Goal: Task Accomplishment & Management: Complete application form

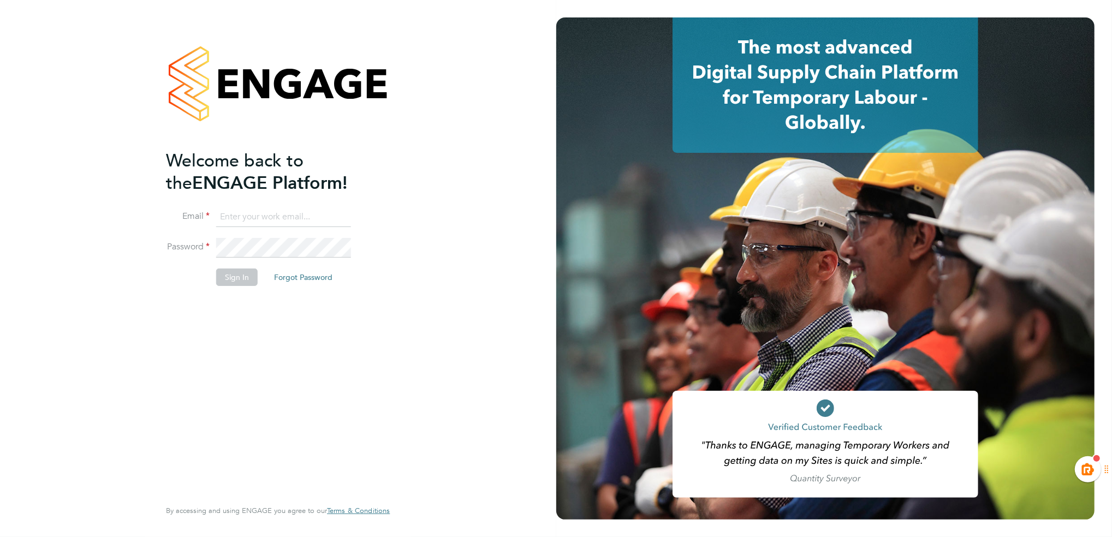
type input "[EMAIL_ADDRESS][PERSON_NAME][DOMAIN_NAME]"
click at [236, 279] on button "Sign In" at bounding box center [236, 277] width 41 height 17
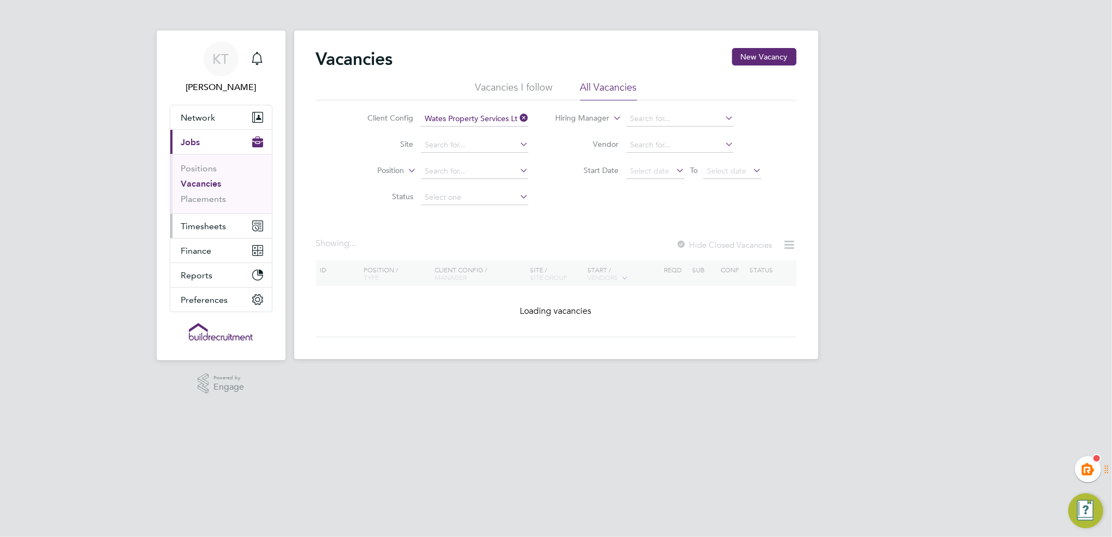
click at [230, 231] on button "Timesheets" at bounding box center [221, 226] width 102 height 24
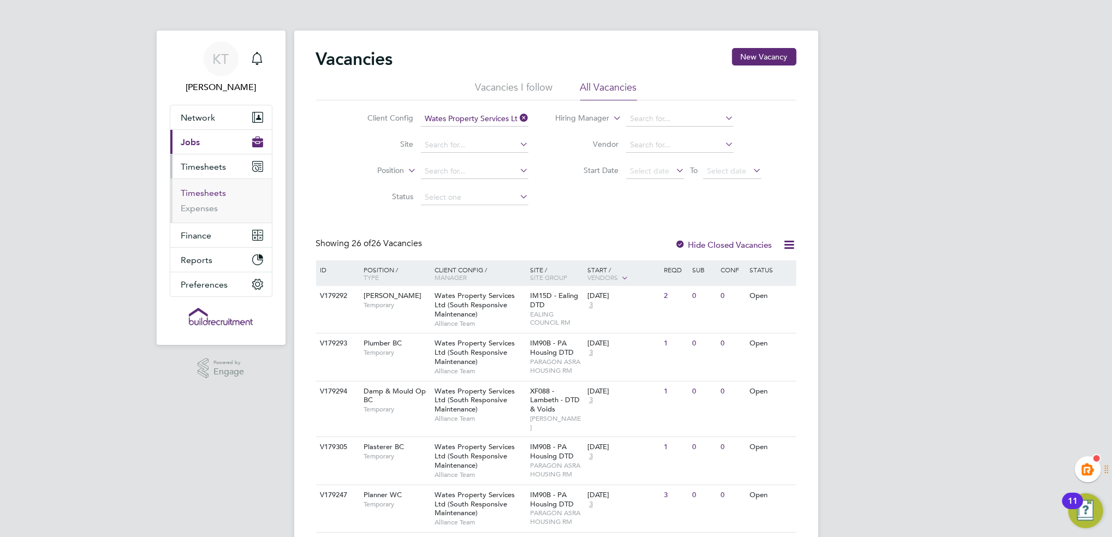
click at [206, 195] on link "Timesheets" at bounding box center [203, 193] width 45 height 10
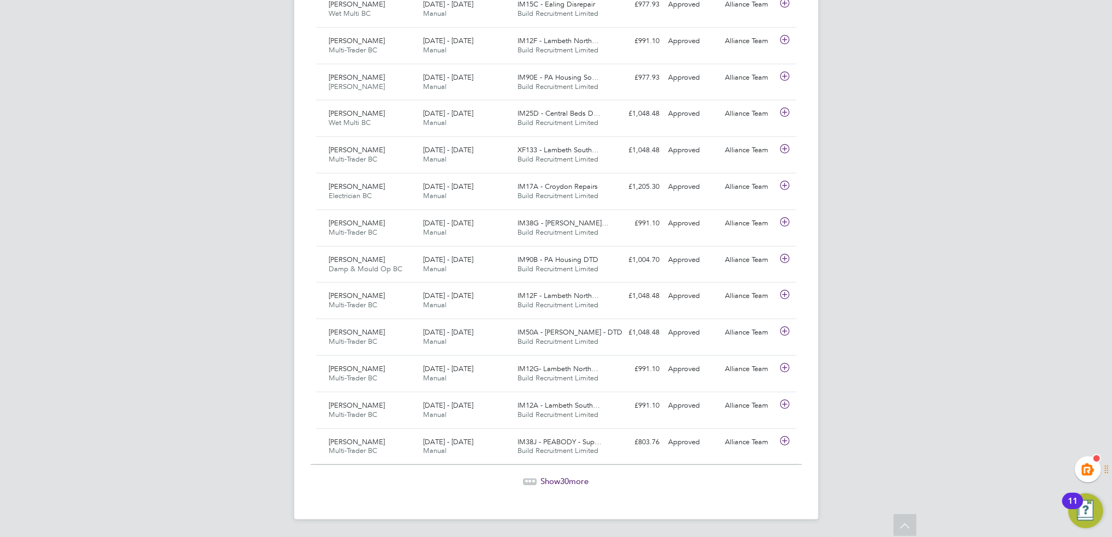
click at [573, 482] on span "Show 30 more" at bounding box center [565, 481] width 48 height 10
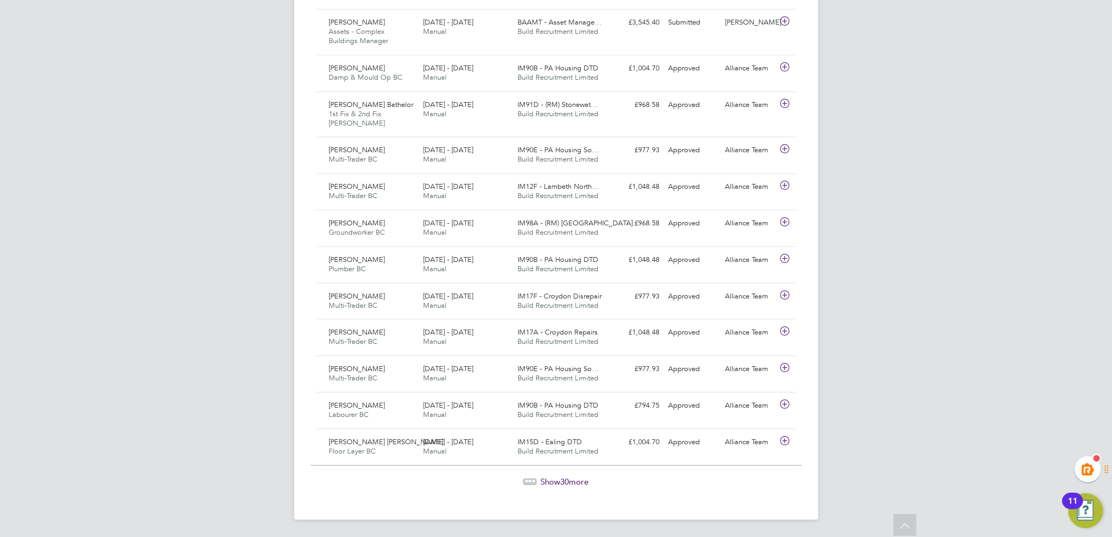
click at [551, 481] on span "Show 30 more" at bounding box center [565, 482] width 48 height 10
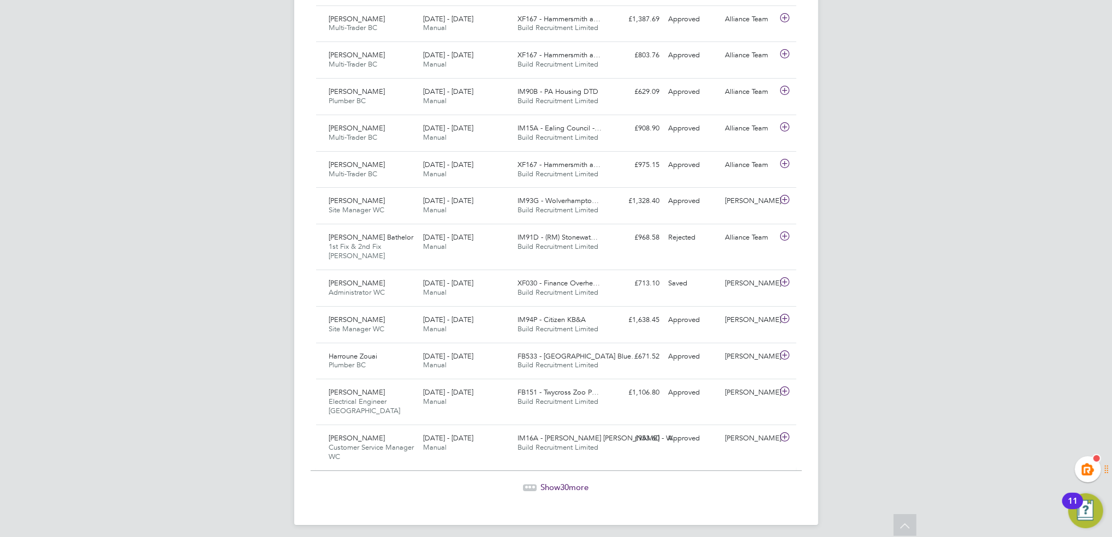
click at [578, 482] on span "Show 30 more" at bounding box center [565, 487] width 48 height 10
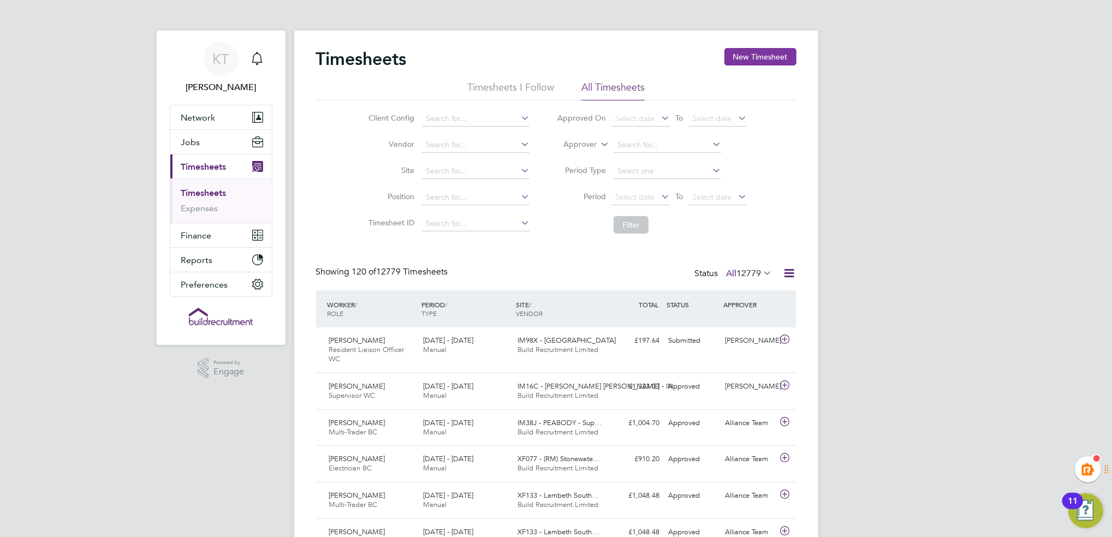
click at [749, 52] on button "New Timesheet" at bounding box center [760, 56] width 72 height 17
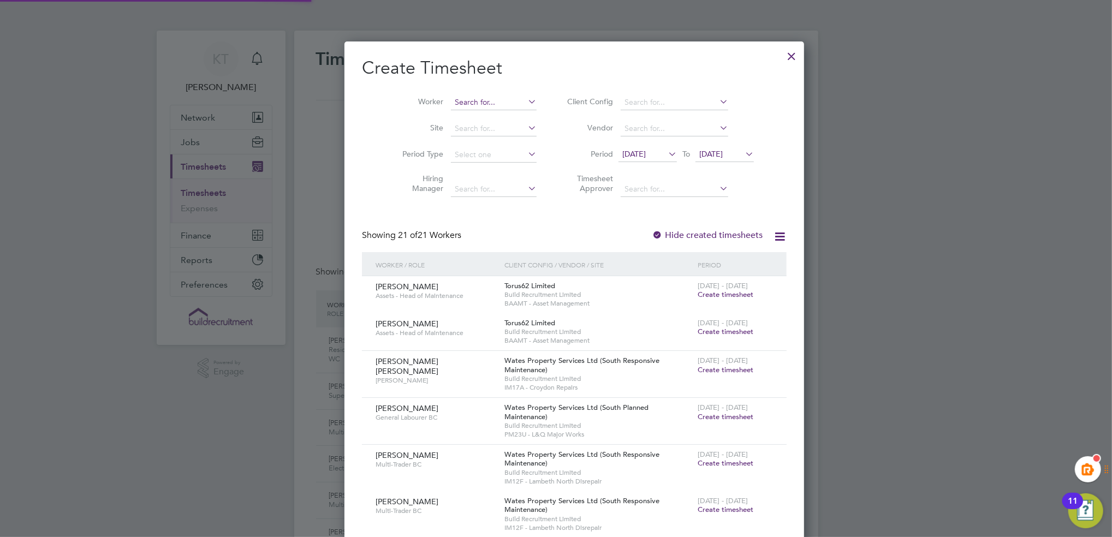
click at [451, 98] on input at bounding box center [494, 102] width 86 height 15
click at [502, 113] on b "Mc" at bounding box center [507, 116] width 11 height 9
type input "Scott Mcglashan"
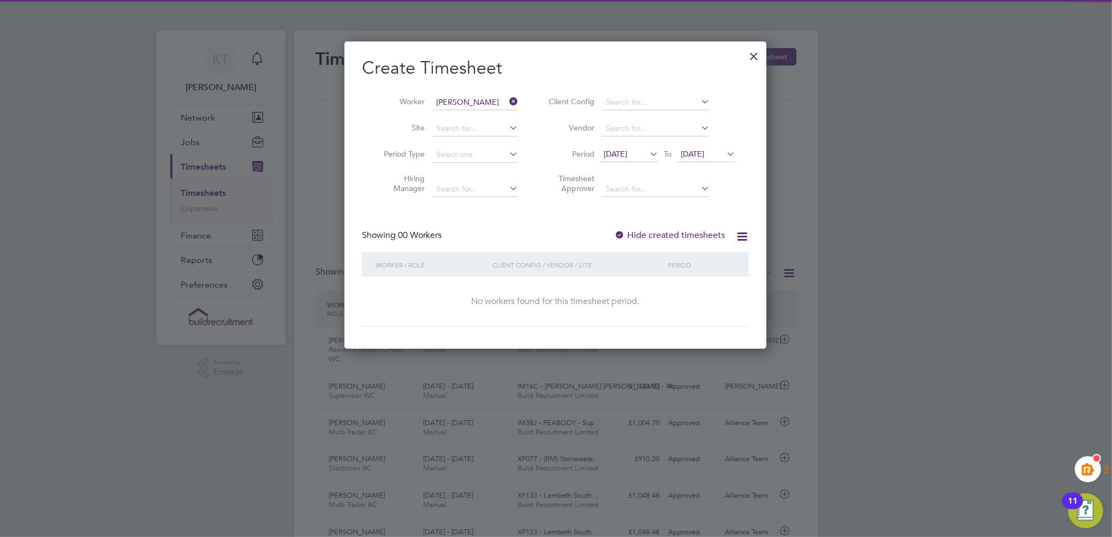
click at [644, 230] on label "Hide created timesheets" at bounding box center [669, 235] width 111 height 11
click at [631, 230] on label "Hide created timesheets" at bounding box center [669, 235] width 111 height 11
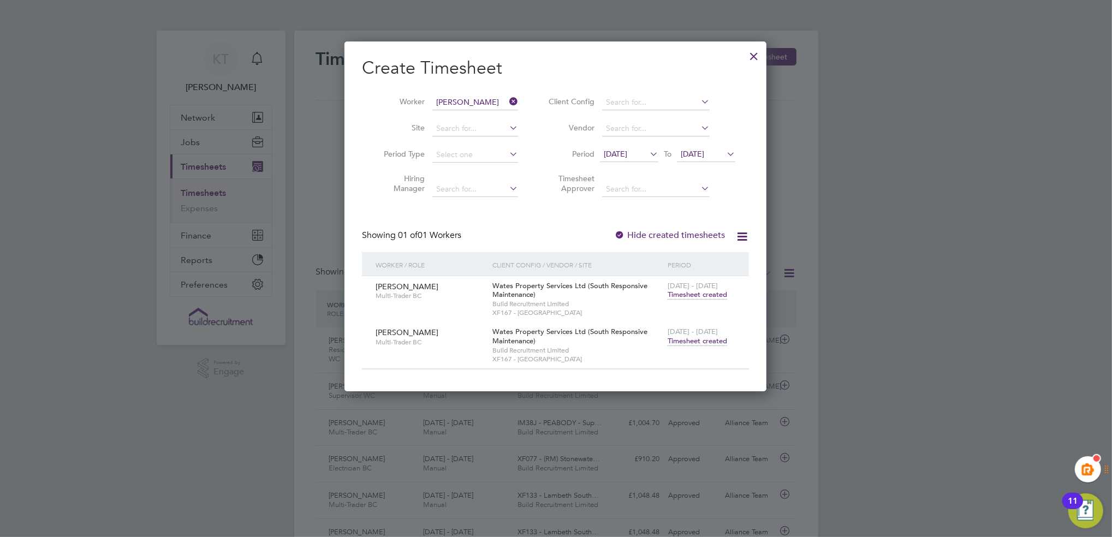
click at [693, 341] on span "Timesheet created" at bounding box center [698, 341] width 60 height 10
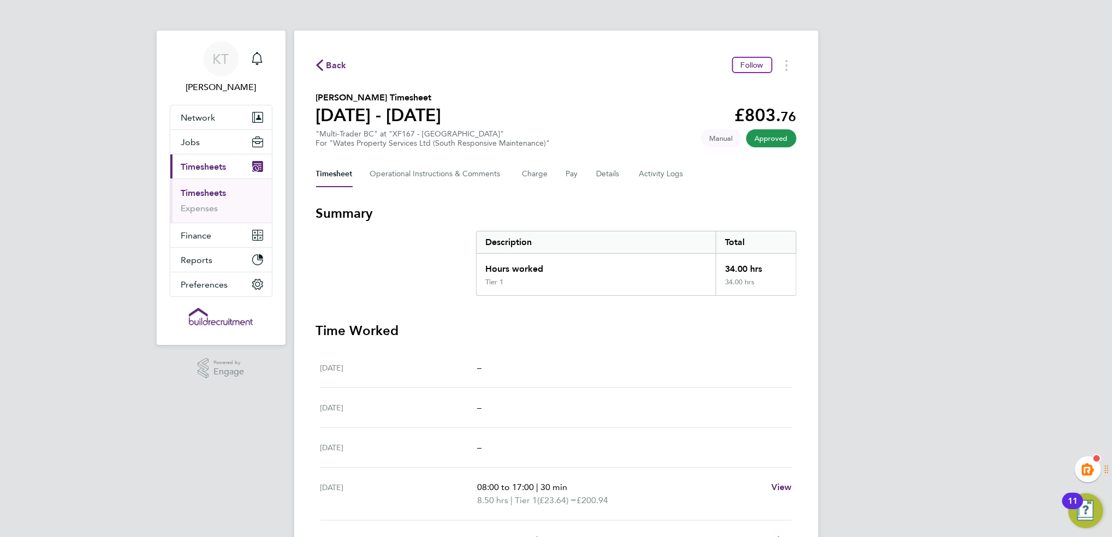
click at [955, 84] on div "KT Kiera Troutt Notifications Applications: Network Team Members Businesses Sit…" at bounding box center [556, 388] width 1112 height 776
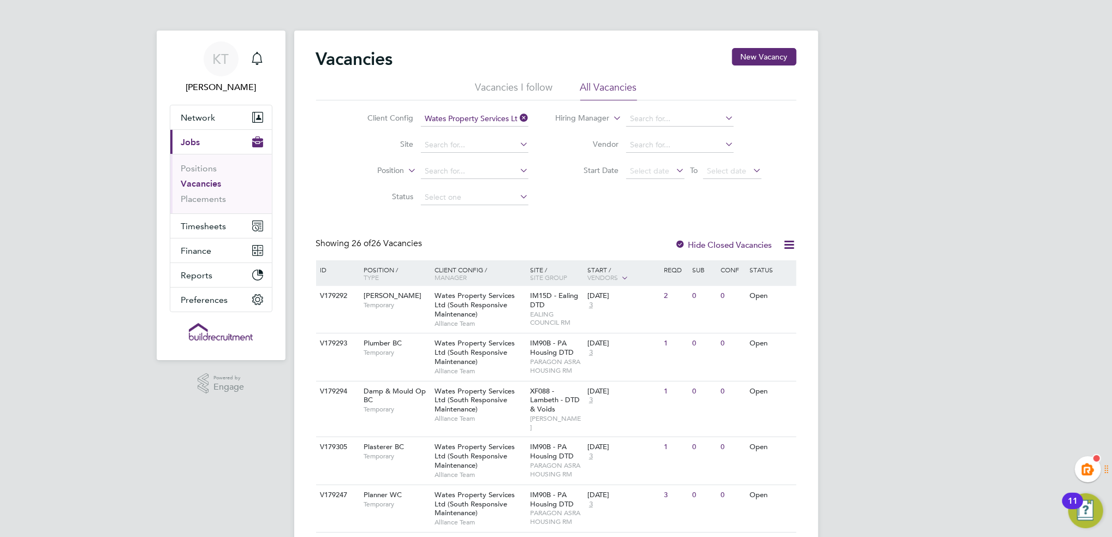
drag, startPoint x: 1021, startPoint y: 165, endPoint x: 1015, endPoint y: 165, distance: 6.0
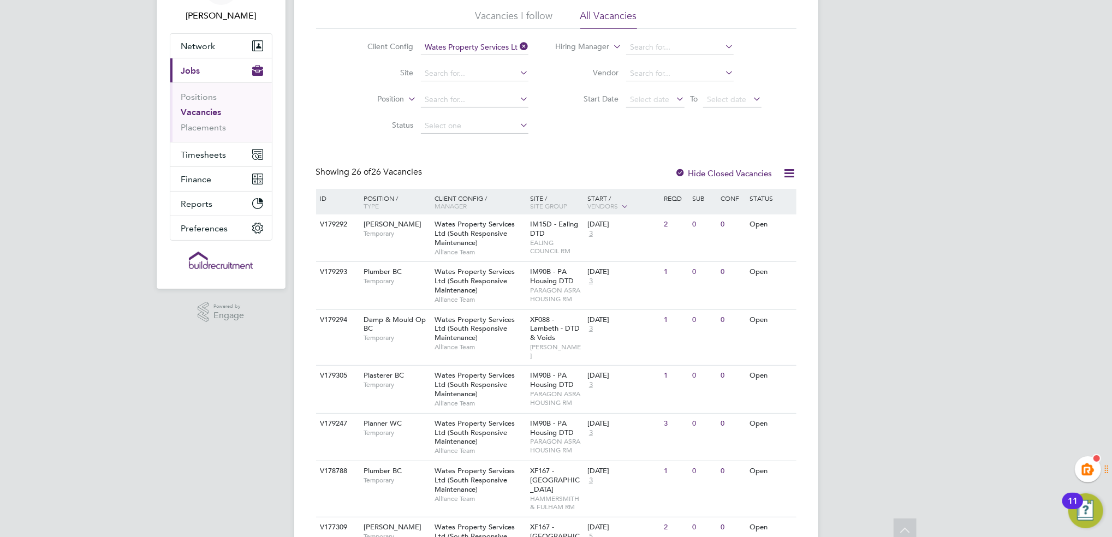
scroll to position [73, 0]
click at [201, 154] on span "Timesheets" at bounding box center [203, 154] width 45 height 10
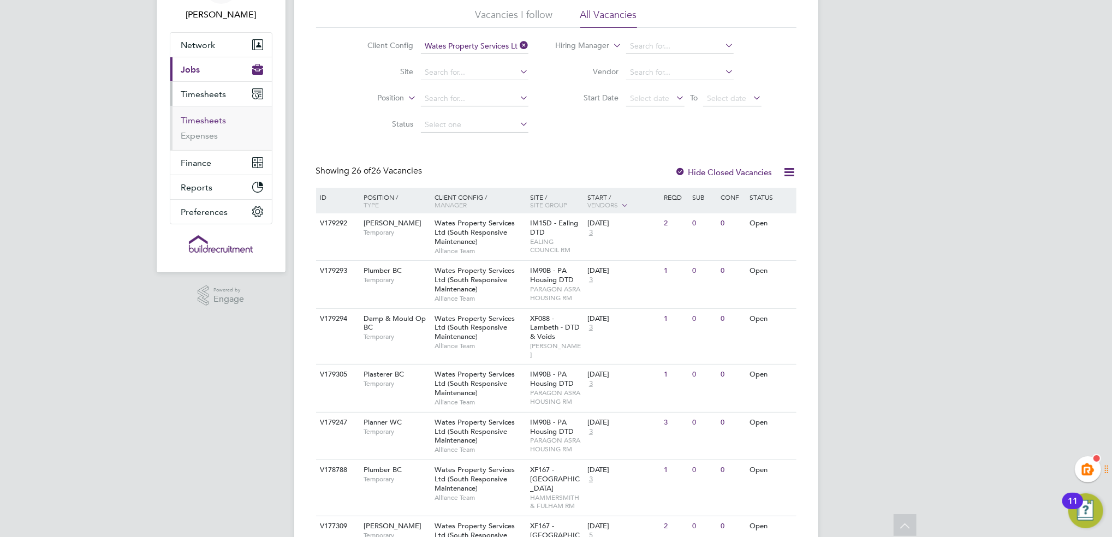
click at [216, 122] on link "Timesheets" at bounding box center [203, 120] width 45 height 10
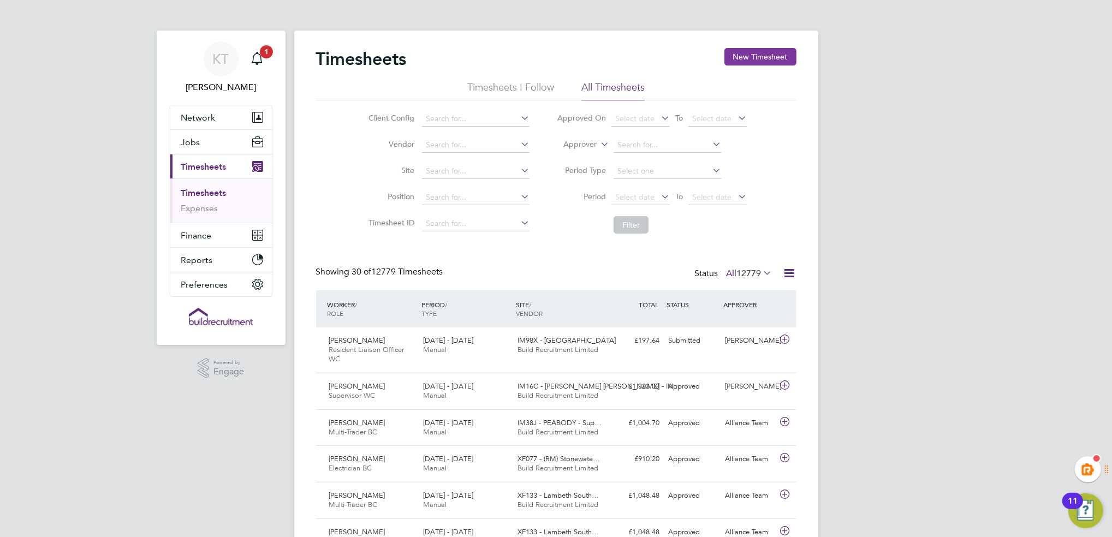
click at [744, 56] on button "New Timesheet" at bounding box center [760, 56] width 72 height 17
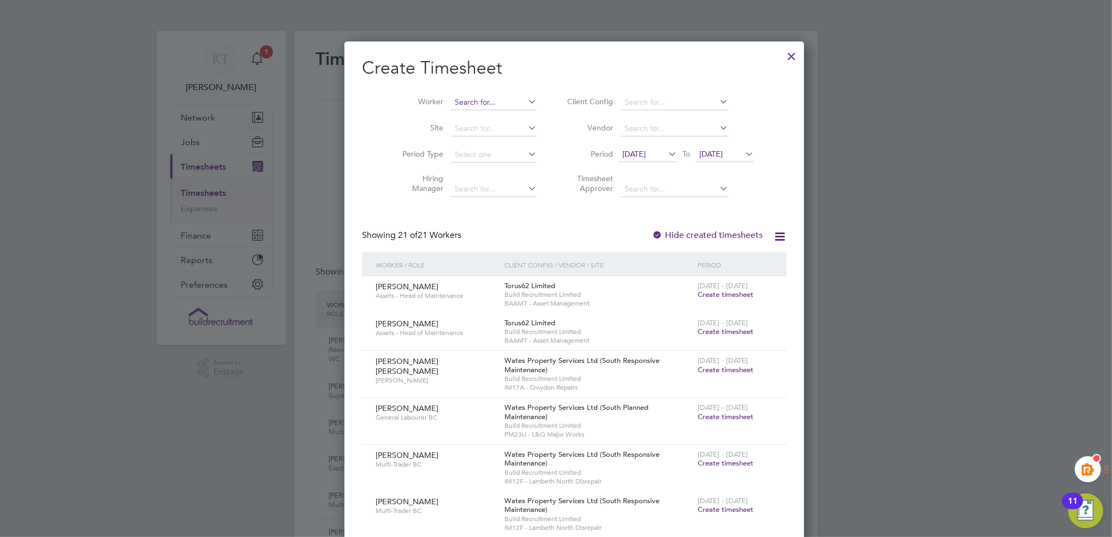
click at [461, 102] on input at bounding box center [494, 102] width 86 height 15
click at [468, 120] on li "Treyv on [PERSON_NAME]" at bounding box center [482, 117] width 100 height 15
type input "[PERSON_NAME]"
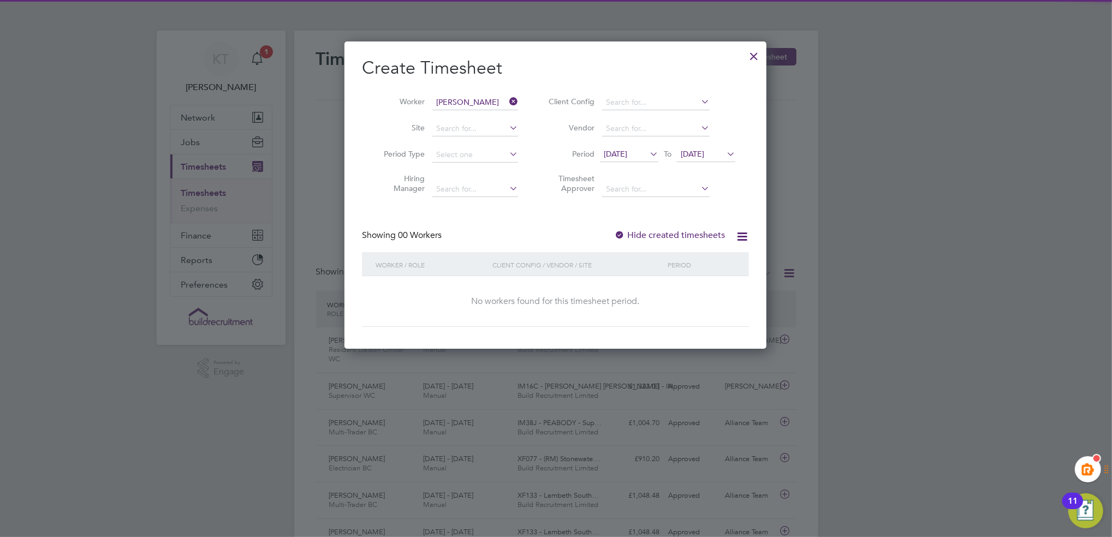
click at [656, 236] on label "Hide created timesheets" at bounding box center [669, 235] width 111 height 11
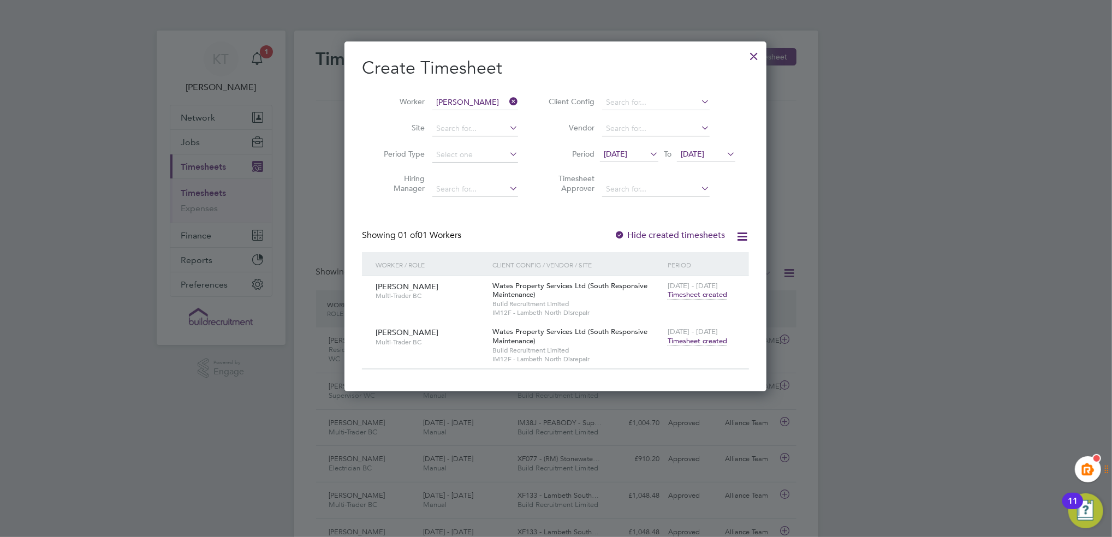
click at [701, 340] on span "Timesheet created" at bounding box center [698, 341] width 60 height 10
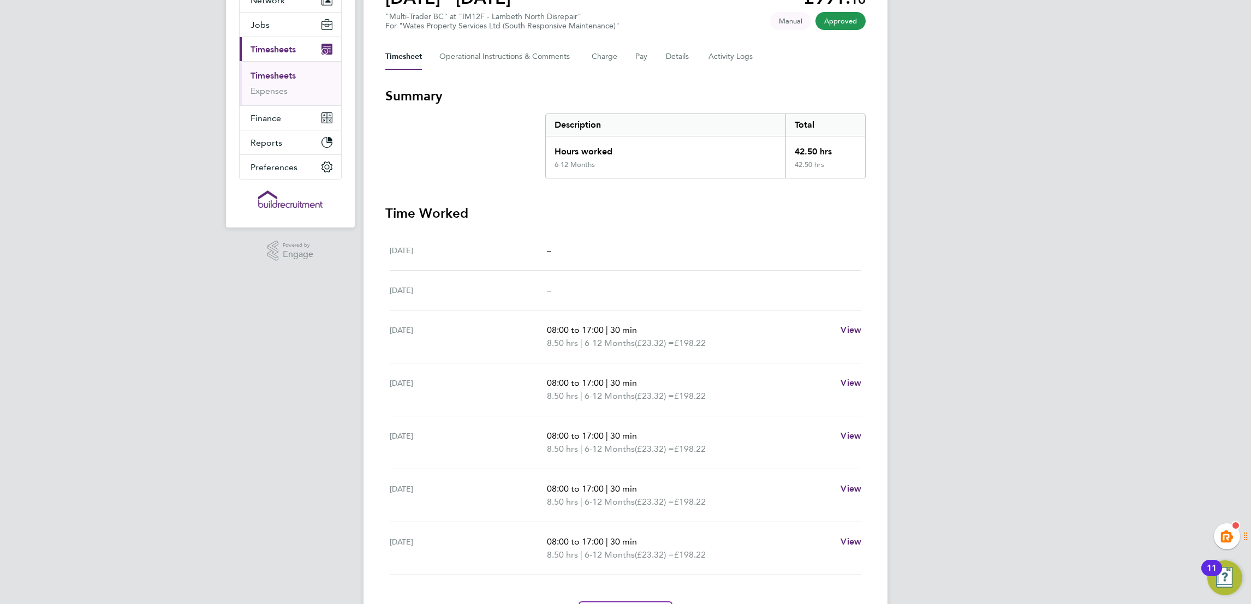
scroll to position [20, 0]
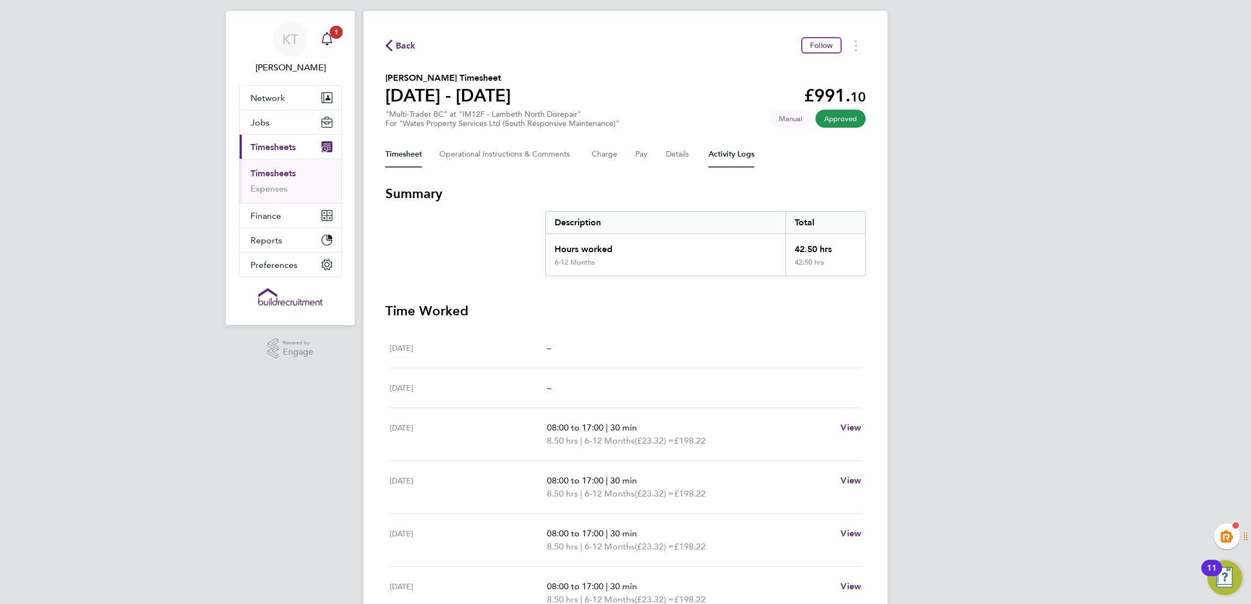
click at [740, 158] on Logs-tab "Activity Logs" at bounding box center [732, 154] width 46 height 26
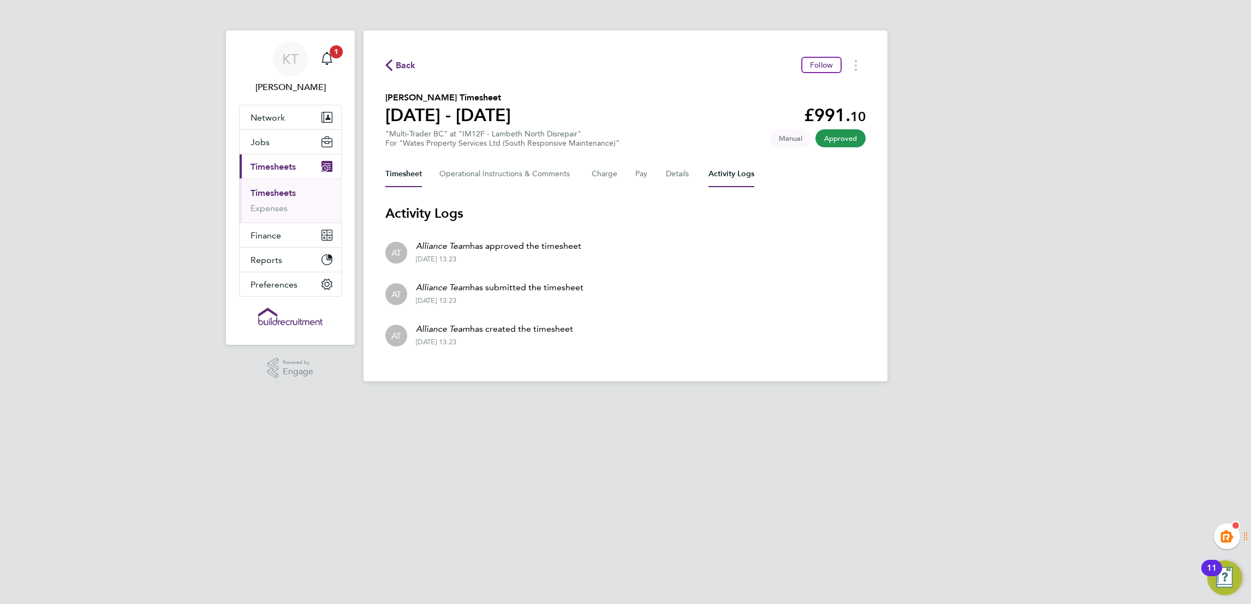
click at [405, 174] on button "Timesheet" at bounding box center [403, 174] width 37 height 26
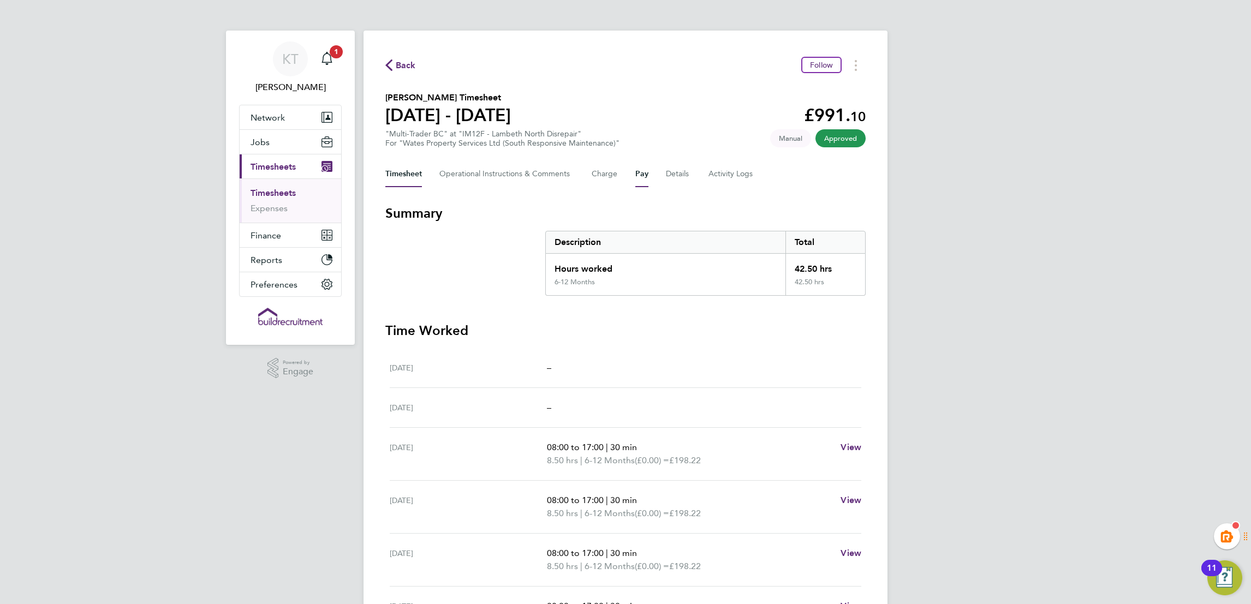
click at [644, 174] on button "Pay" at bounding box center [642, 174] width 13 height 26
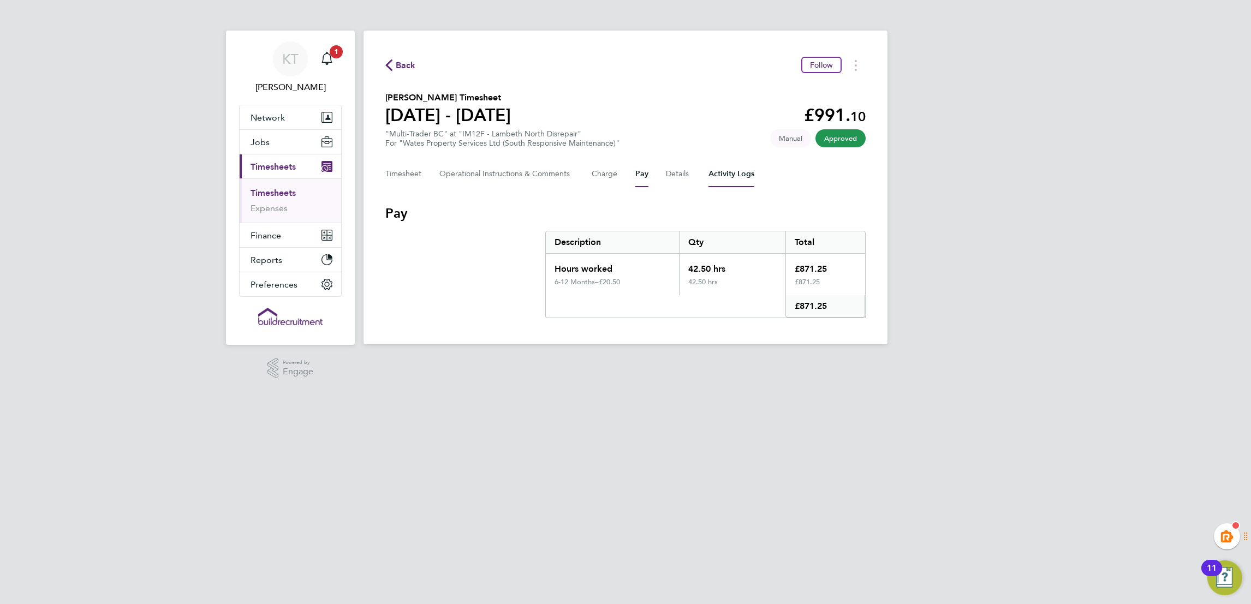
click at [725, 171] on Logs-tab "Activity Logs" at bounding box center [732, 174] width 46 height 26
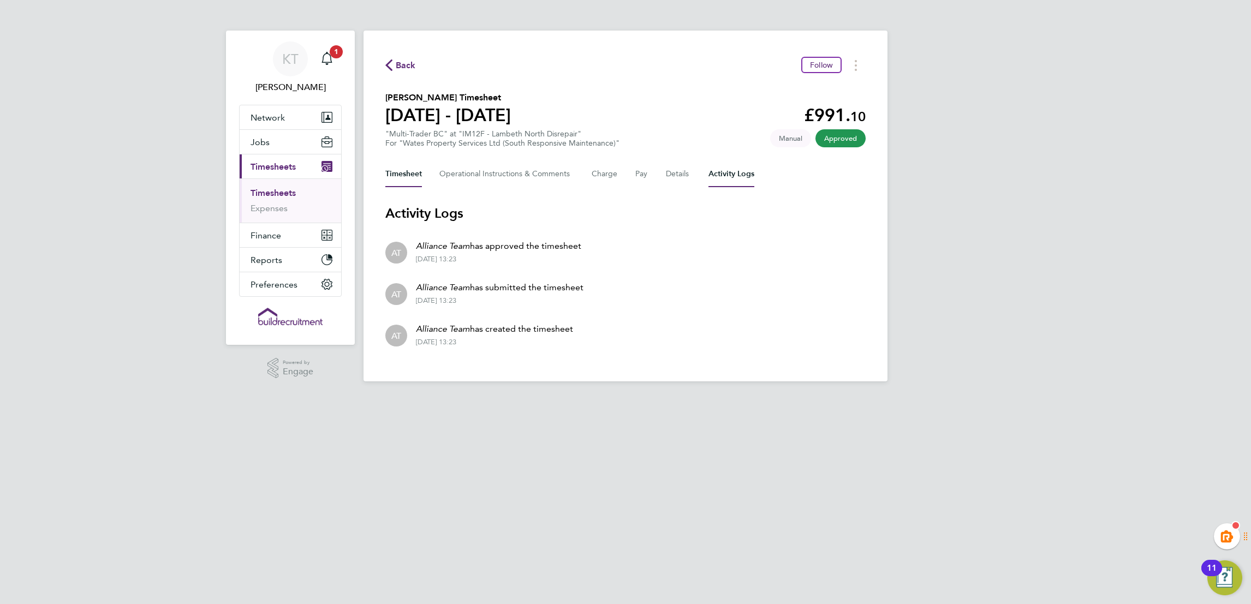
click at [394, 167] on button "Timesheet" at bounding box center [403, 174] width 37 height 26
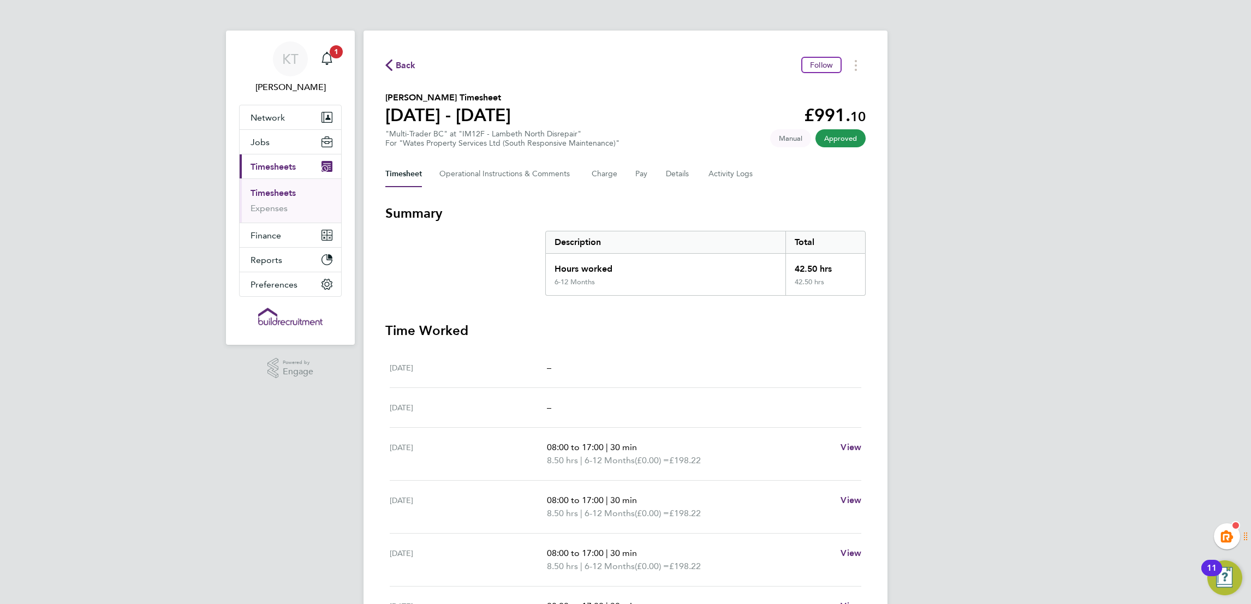
click at [400, 173] on button "Timesheet" at bounding box center [403, 174] width 37 height 26
drag, startPoint x: 506, startPoint y: 174, endPoint x: 541, endPoint y: 185, distance: 37.0
click at [507, 174] on Comments-tab "Operational Instructions & Comments" at bounding box center [507, 174] width 135 height 26
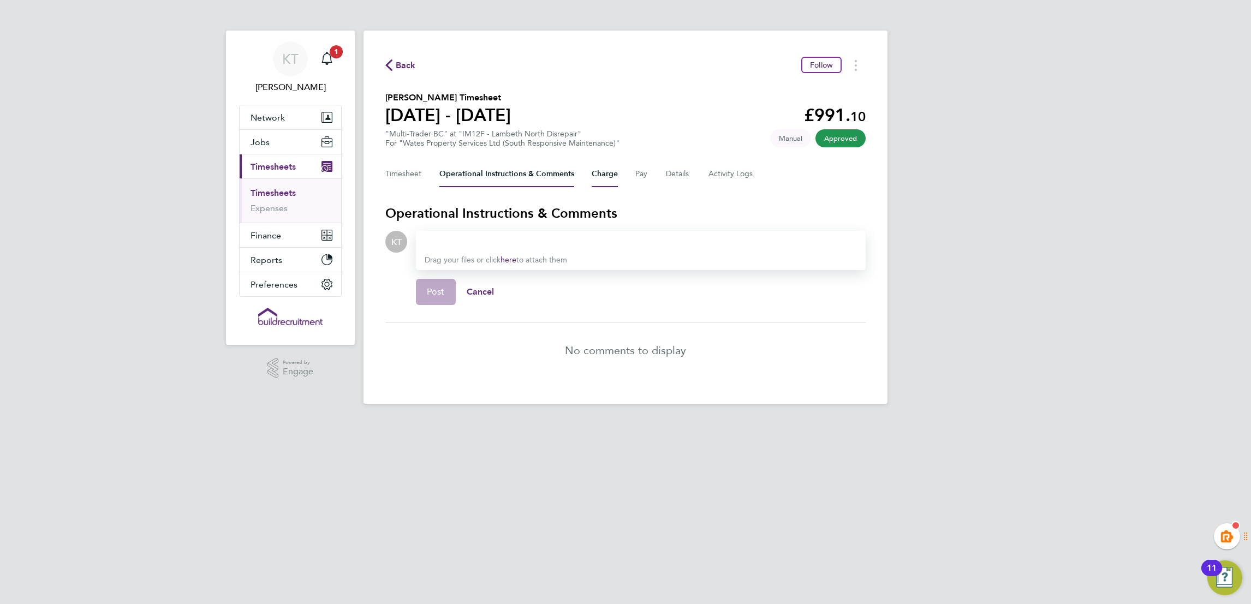
click at [613, 179] on button "Charge" at bounding box center [605, 174] width 26 height 26
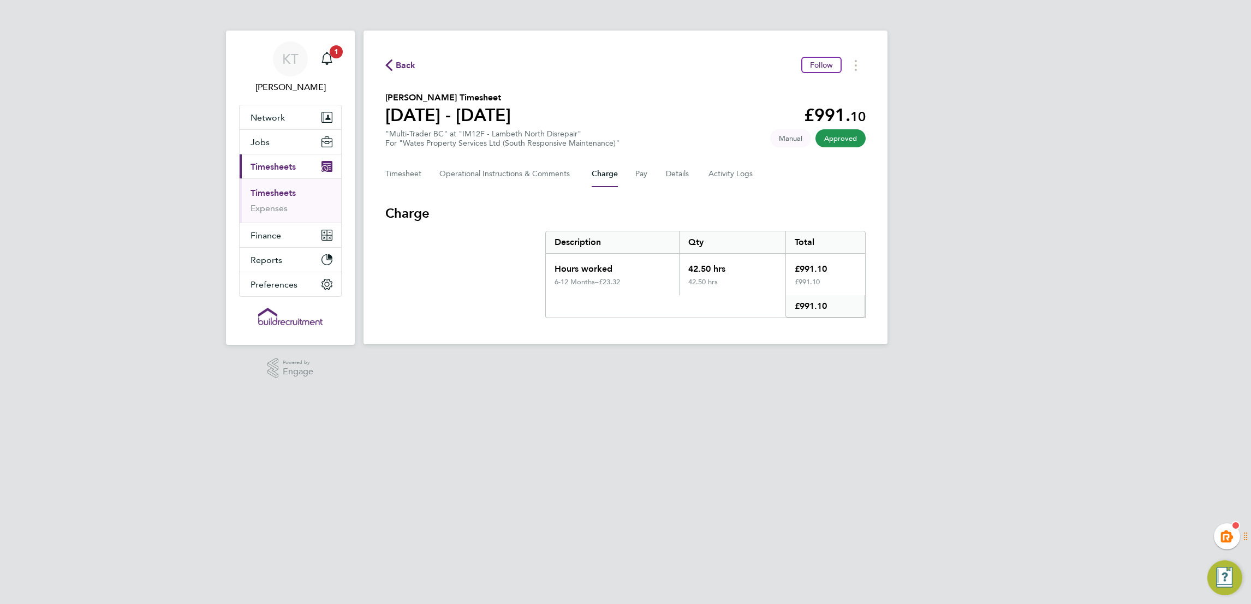
click at [649, 173] on div "Timesheet Operational Instructions & Comments Charge Pay Details Activity Logs" at bounding box center [625, 174] width 480 height 26
click at [633, 175] on div "Timesheet Operational Instructions & Comments Charge Pay Details Activity Logs" at bounding box center [625, 174] width 480 height 26
click at [648, 176] on div "Timesheet Operational Instructions & Comments Charge Pay Details Activity Logs" at bounding box center [625, 174] width 480 height 26
click at [644, 176] on button "Pay" at bounding box center [642, 174] width 13 height 26
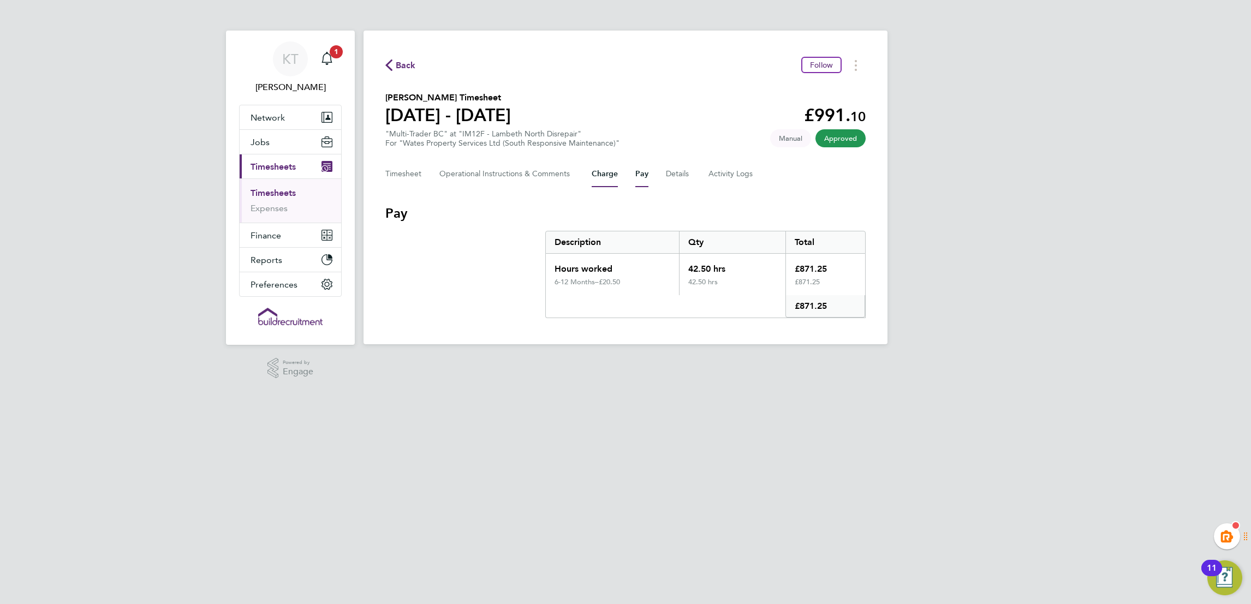
click at [616, 181] on button "Charge" at bounding box center [605, 174] width 26 height 26
click at [681, 170] on button "Details" at bounding box center [678, 174] width 25 height 26
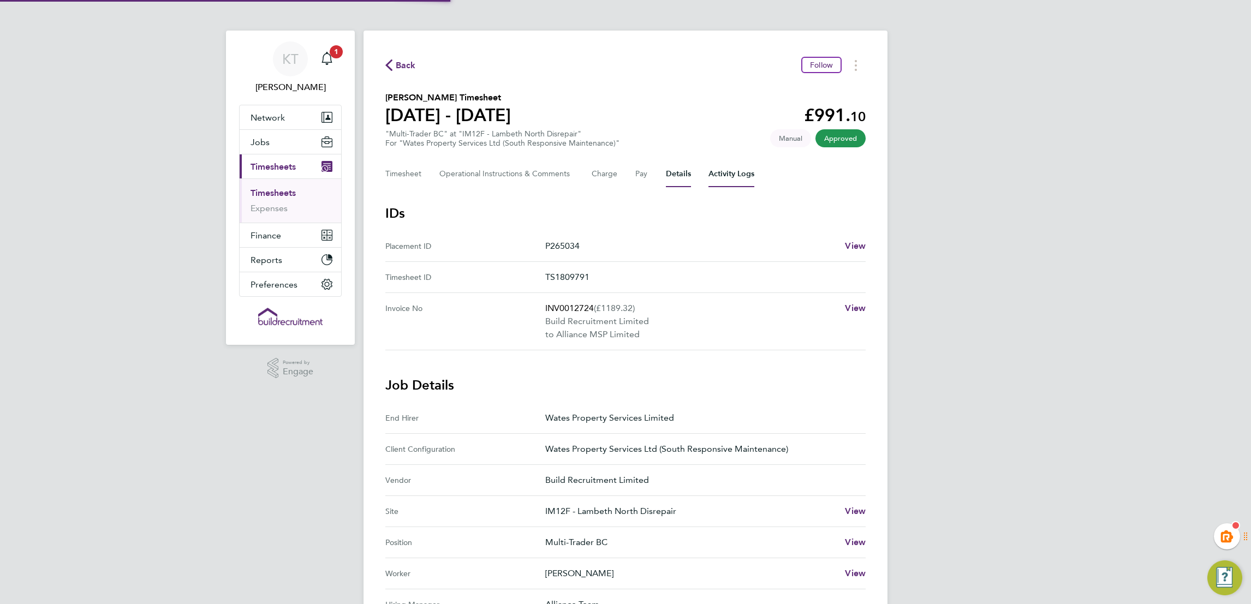
drag, startPoint x: 736, startPoint y: 173, endPoint x: 731, endPoint y: 176, distance: 5.9
click at [736, 173] on Logs-tab "Activity Logs" at bounding box center [732, 174] width 46 height 26
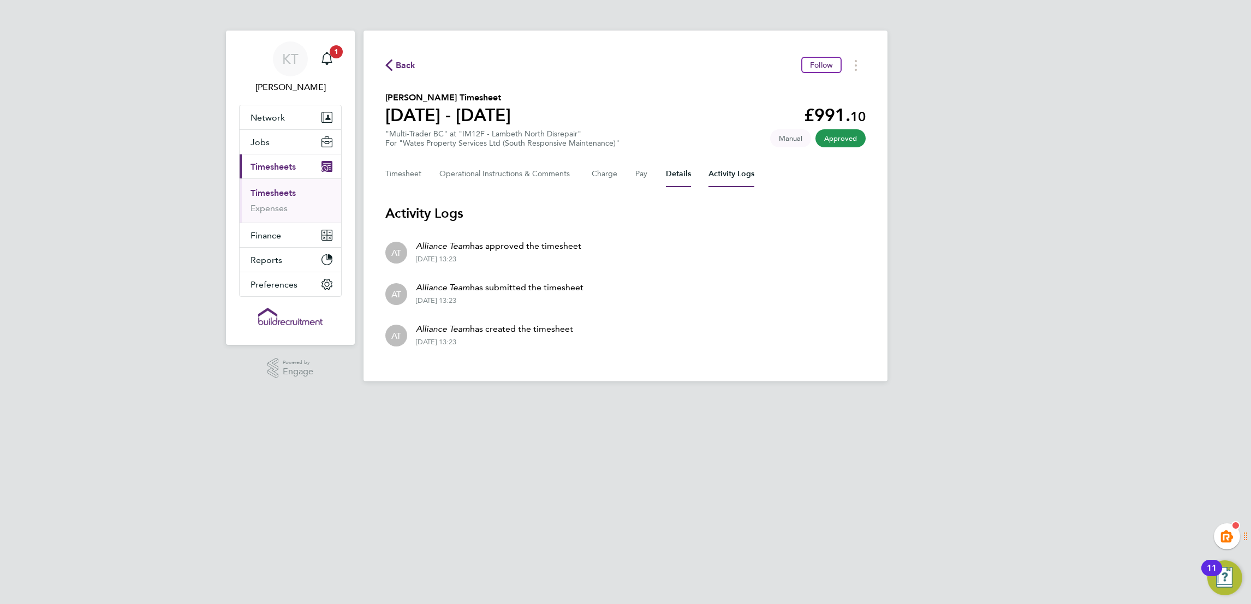
click at [673, 175] on button "Details" at bounding box center [678, 174] width 25 height 26
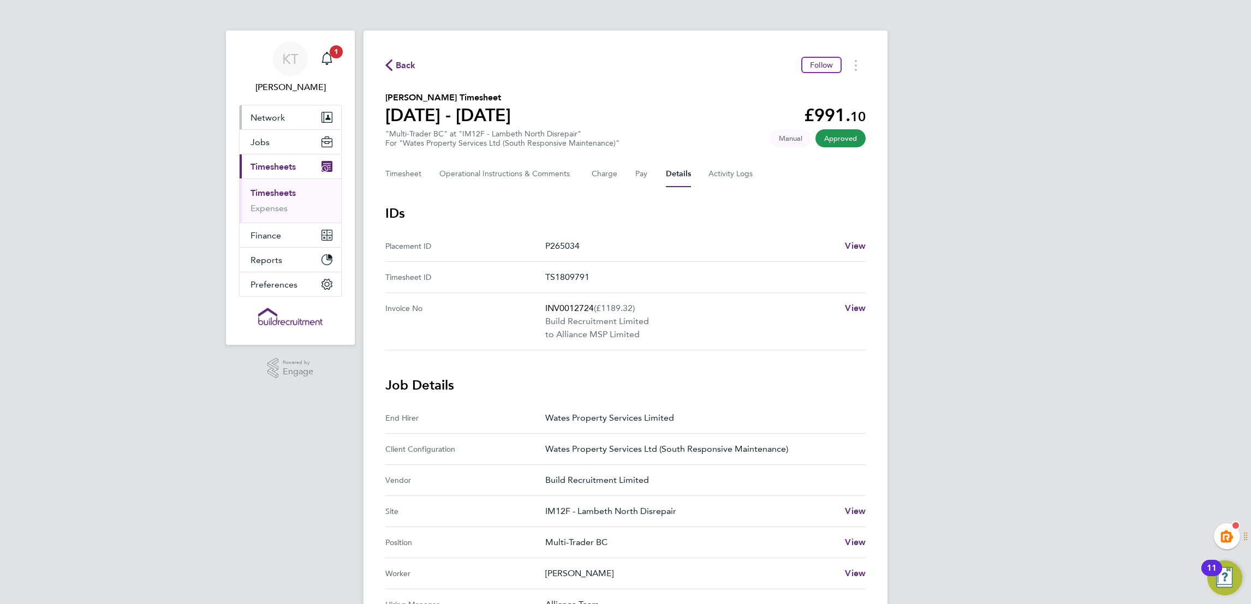
click at [300, 114] on button "Network" at bounding box center [291, 117] width 102 height 24
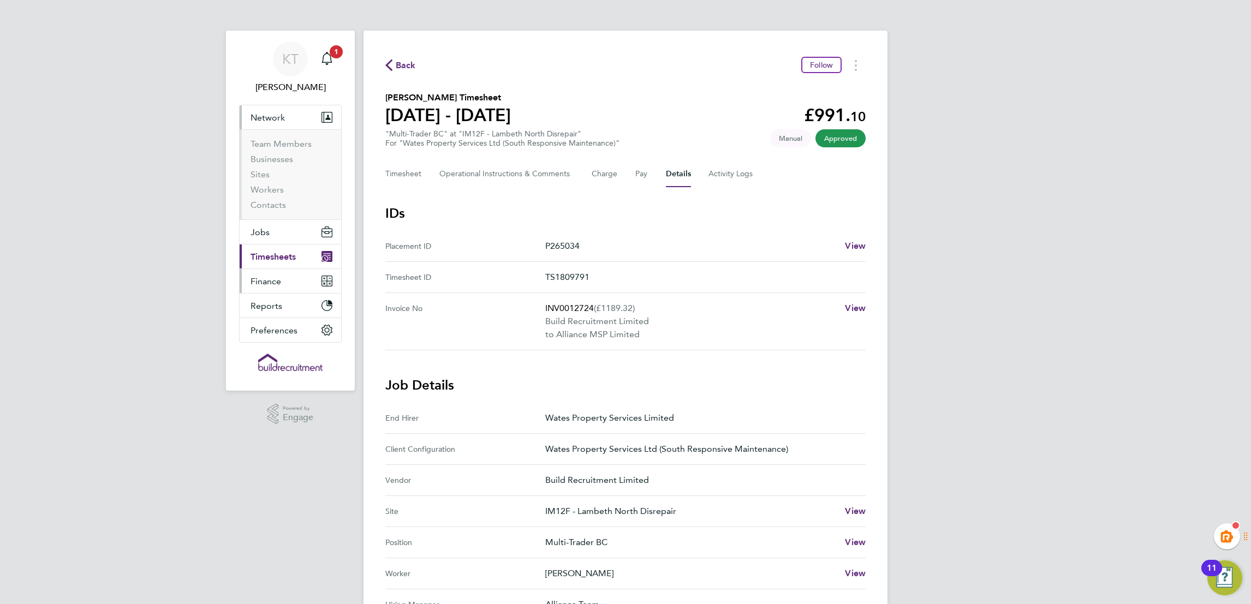
click at [296, 279] on button "Finance" at bounding box center [291, 281] width 102 height 24
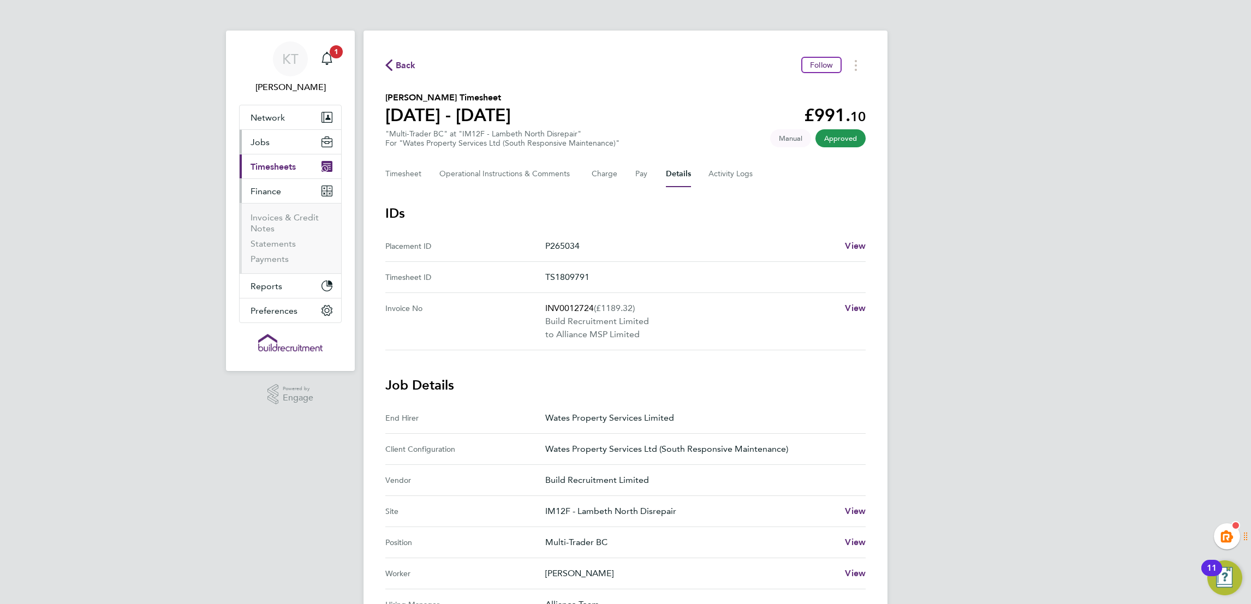
click at [296, 147] on button "Jobs" at bounding box center [291, 142] width 102 height 24
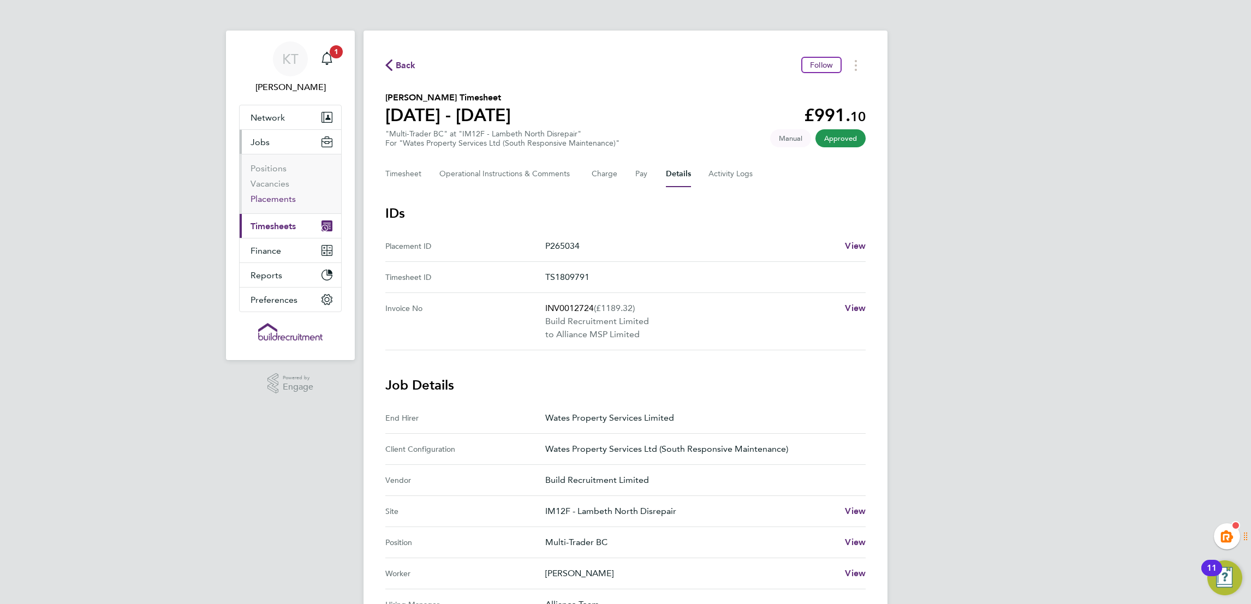
drag, startPoint x: 276, startPoint y: 203, endPoint x: 458, endPoint y: 247, distance: 187.1
click at [277, 203] on link "Placements" at bounding box center [273, 199] width 45 height 10
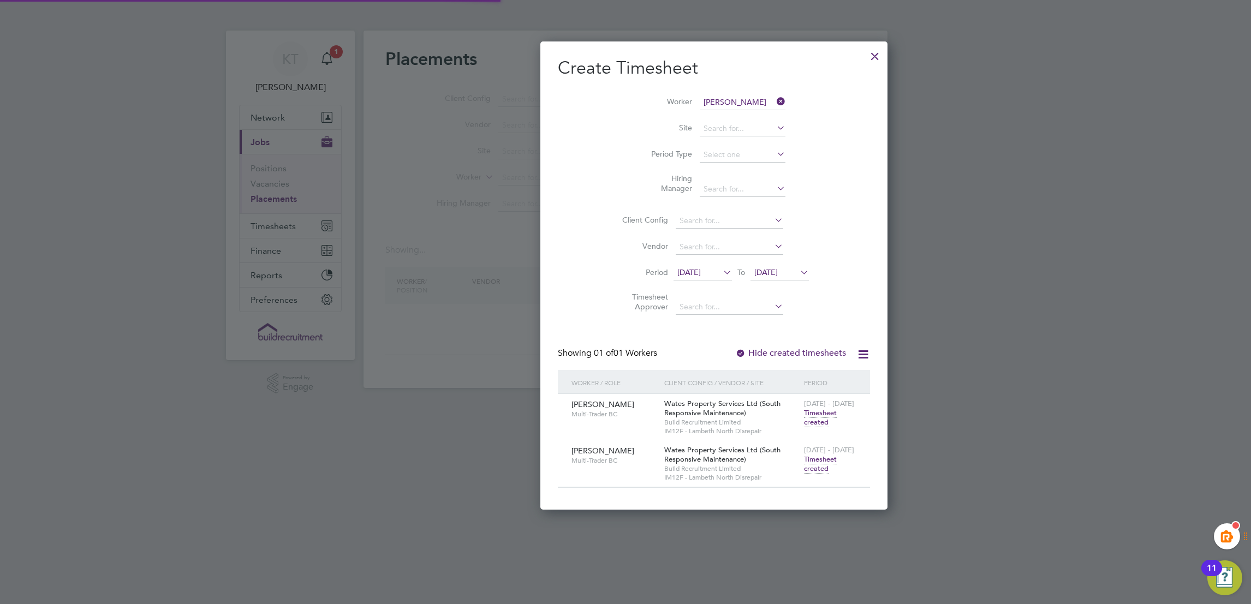
scroll to position [350, 423]
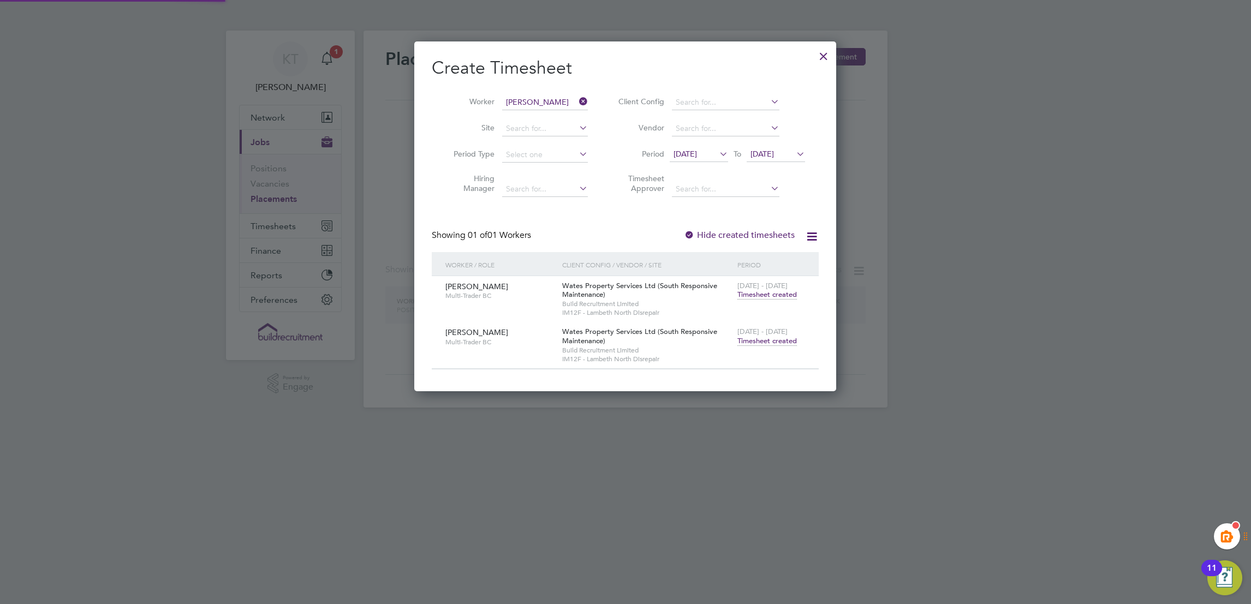
click at [577, 102] on icon at bounding box center [577, 101] width 0 height 15
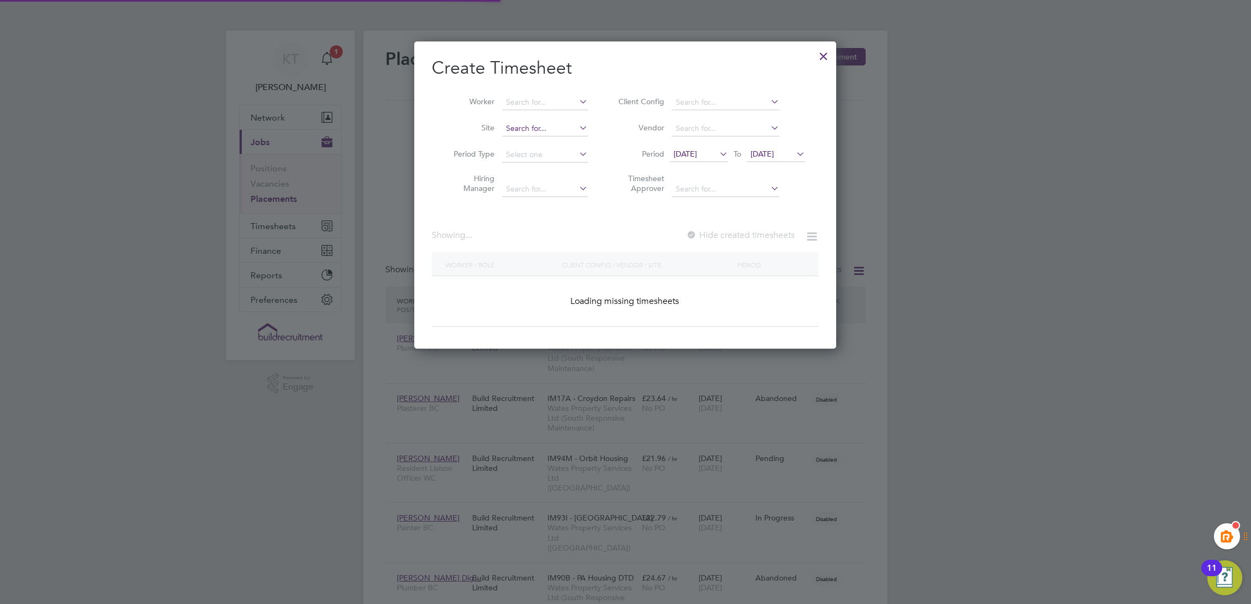
scroll to position [51, 94]
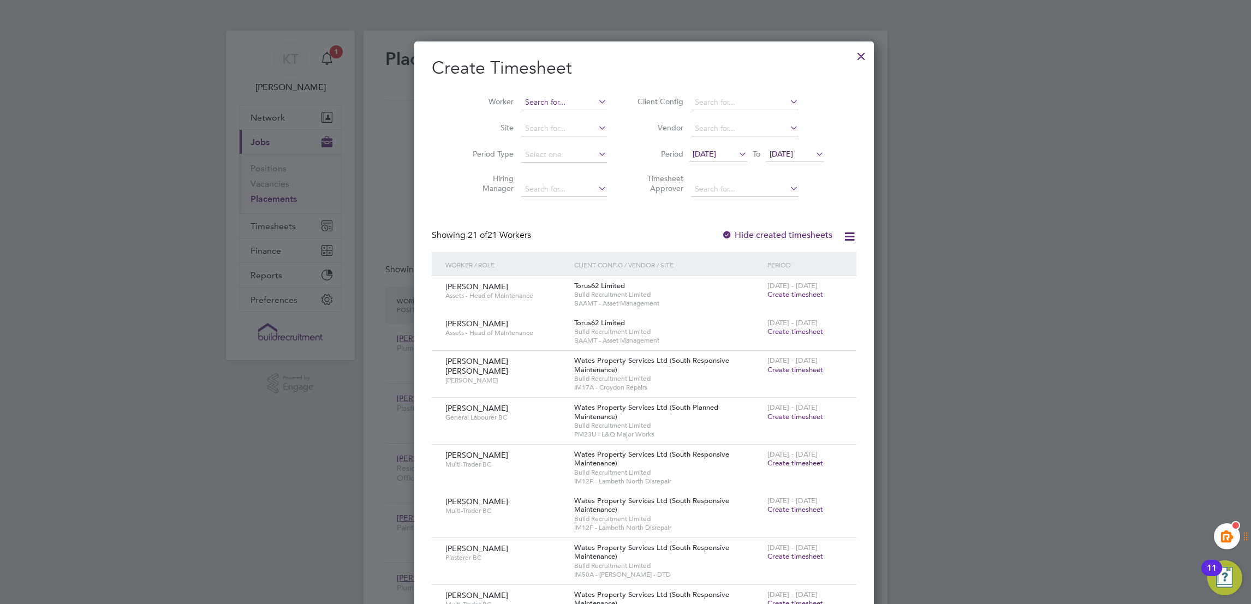
click at [551, 103] on input at bounding box center [564, 102] width 86 height 15
click at [852, 51] on div at bounding box center [862, 54] width 20 height 20
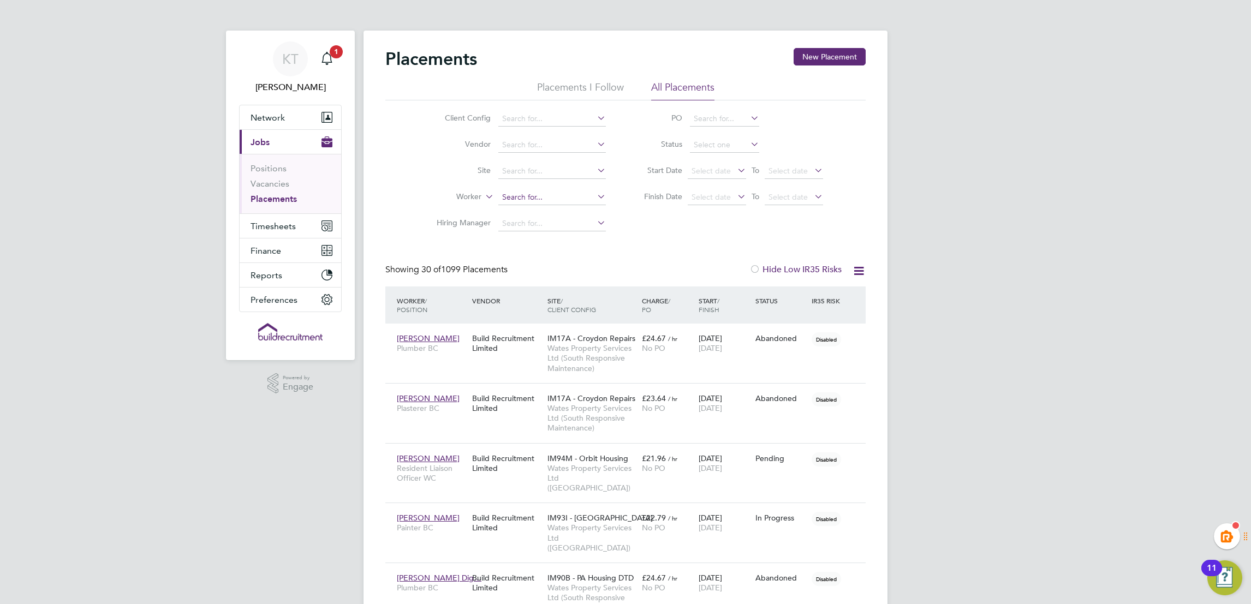
click at [515, 199] on input at bounding box center [552, 197] width 108 height 15
drag, startPoint x: 551, startPoint y: 209, endPoint x: 617, endPoint y: 281, distance: 97.8
click at [552, 209] on li "Treyvon Gardner" at bounding box center [552, 212] width 109 height 15
type input "[PERSON_NAME]"
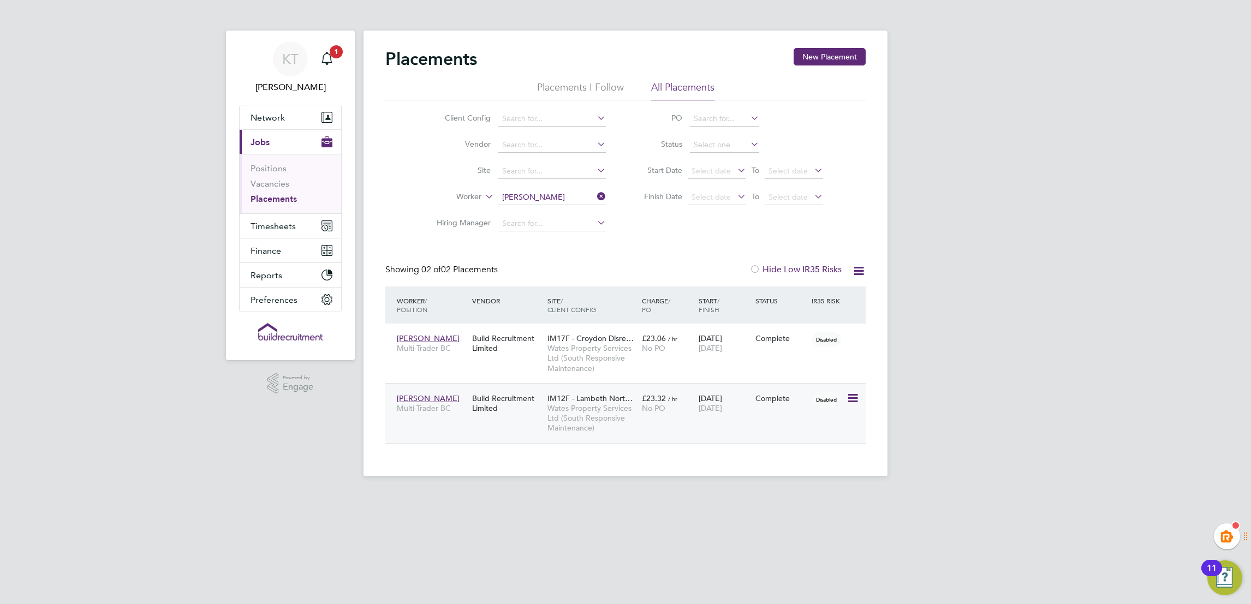
click at [722, 406] on span "[DATE]" at bounding box center [710, 408] width 23 height 10
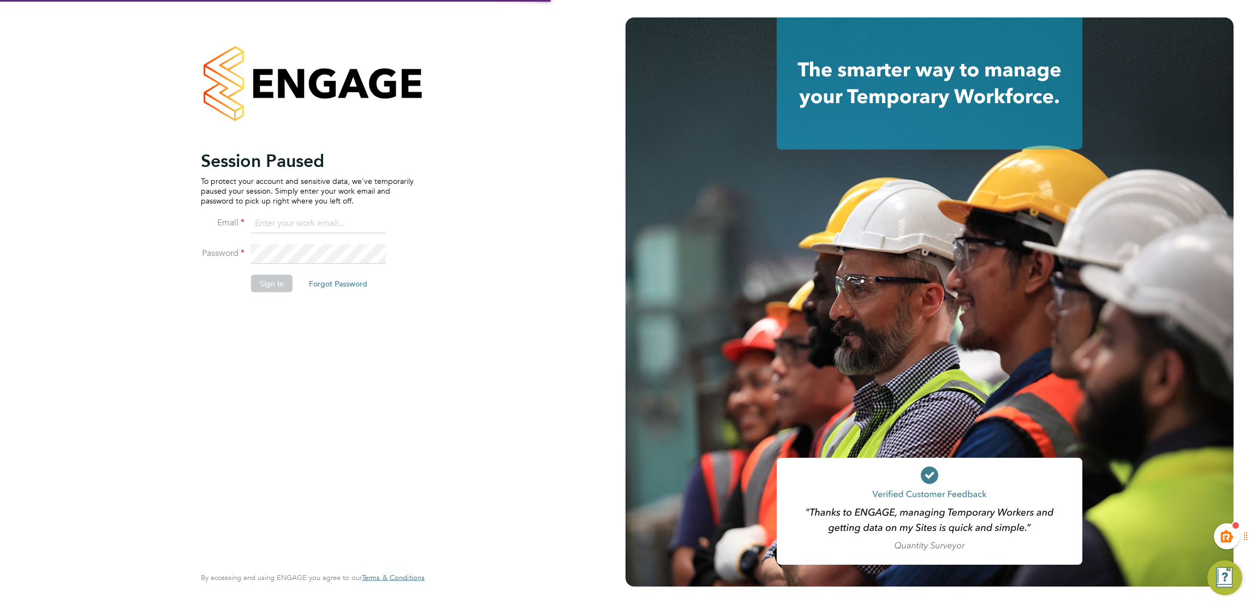
type input "kiera.troutt@buildrec.com"
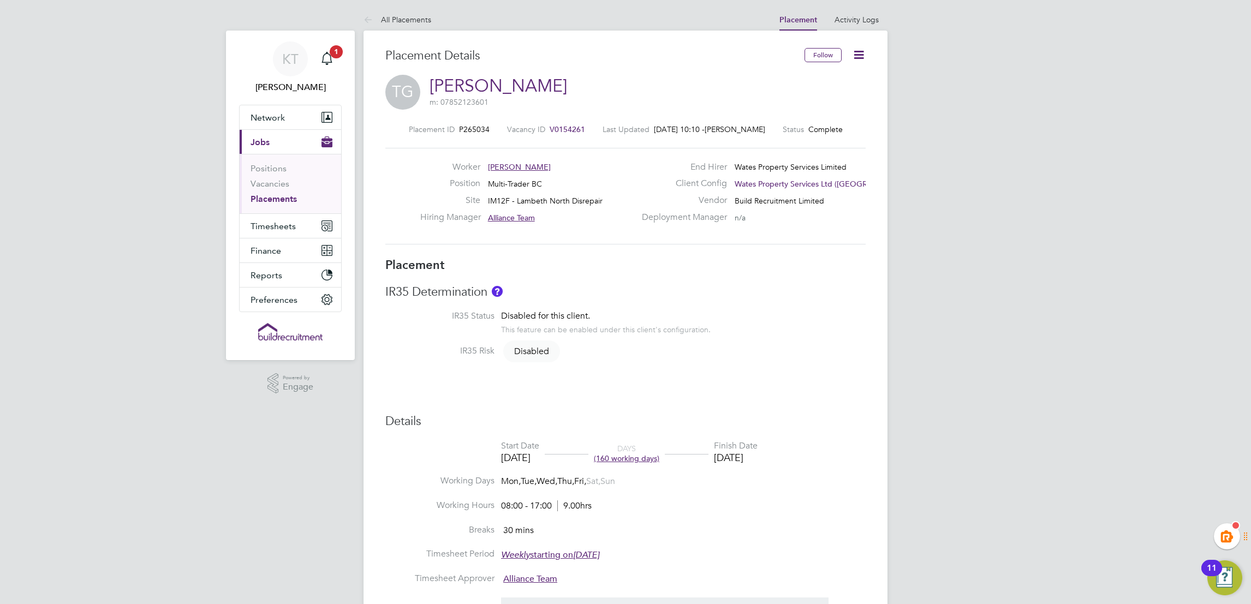
click at [271, 200] on link "Placements" at bounding box center [274, 199] width 46 height 10
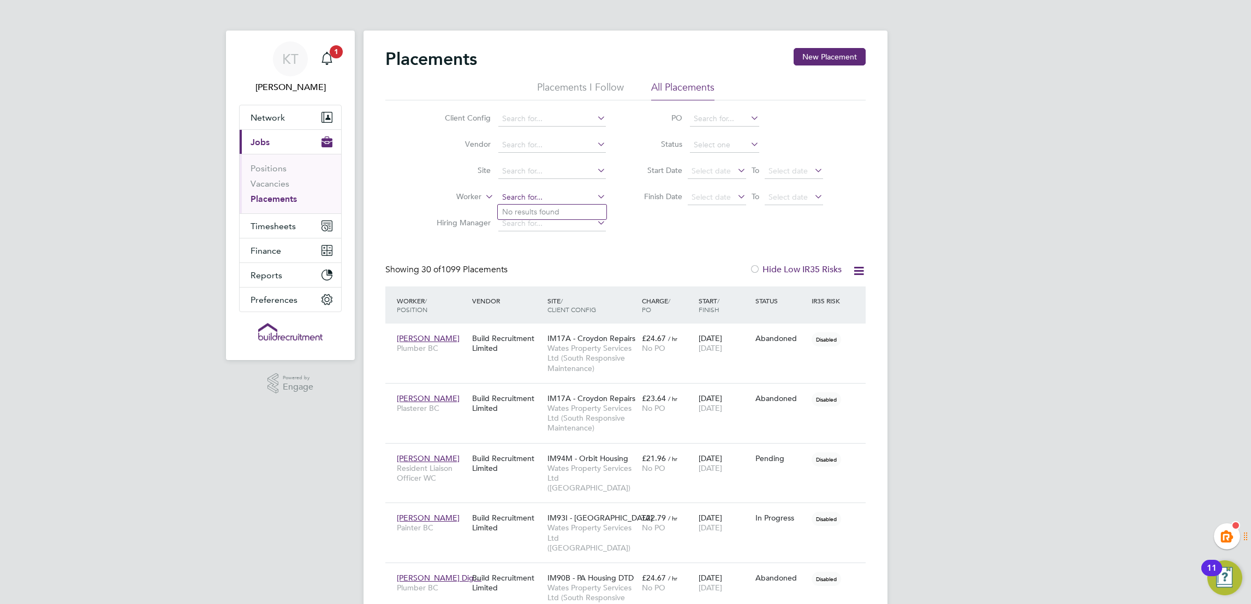
click at [547, 191] on input at bounding box center [552, 197] width 108 height 15
drag, startPoint x: 559, startPoint y: 209, endPoint x: 614, endPoint y: 248, distance: 67.6
click at [560, 209] on li "Treyvon Gardner" at bounding box center [552, 212] width 109 height 15
type input "[PERSON_NAME]"
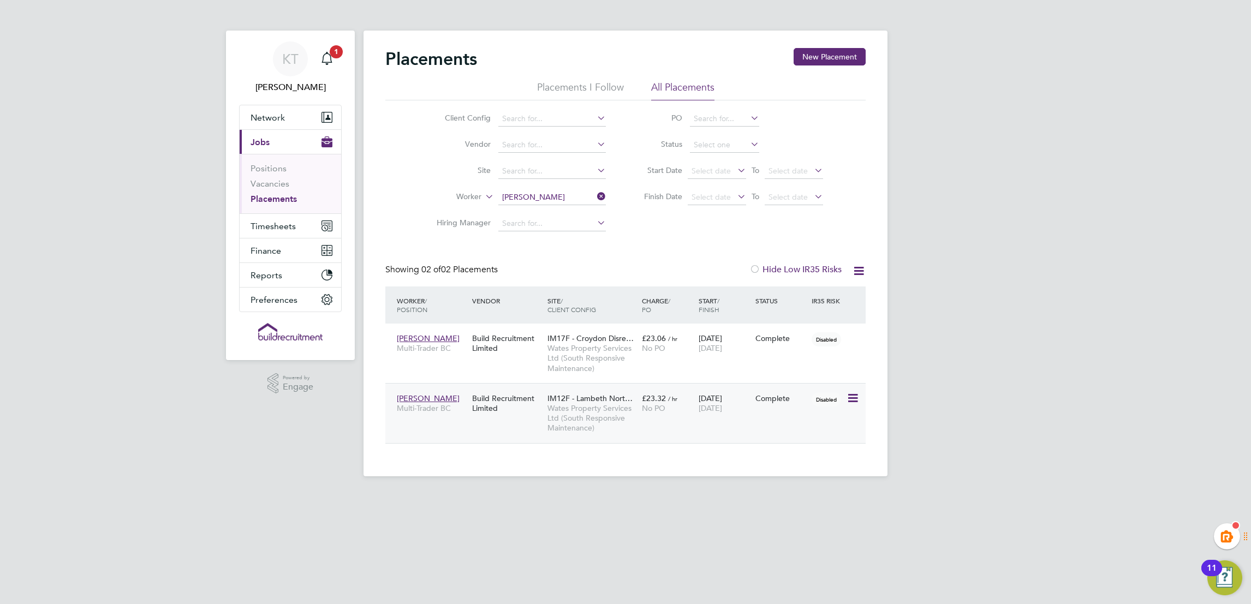
click at [797, 394] on div "Complete" at bounding box center [781, 399] width 51 height 10
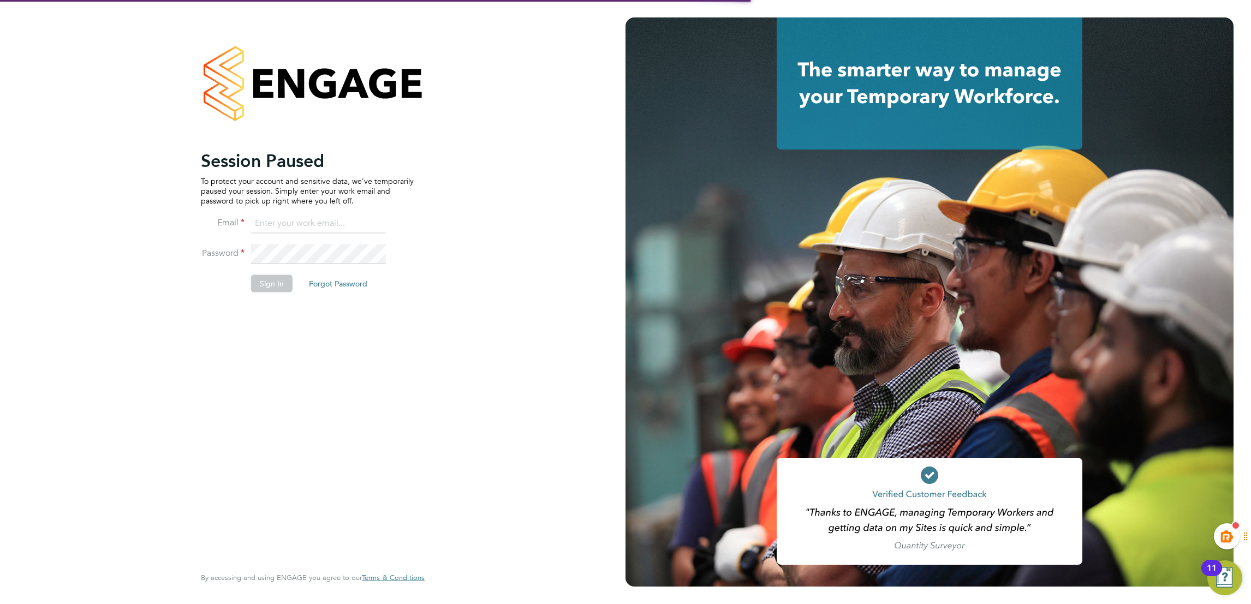
type input "kiera.troutt@buildrec.com"
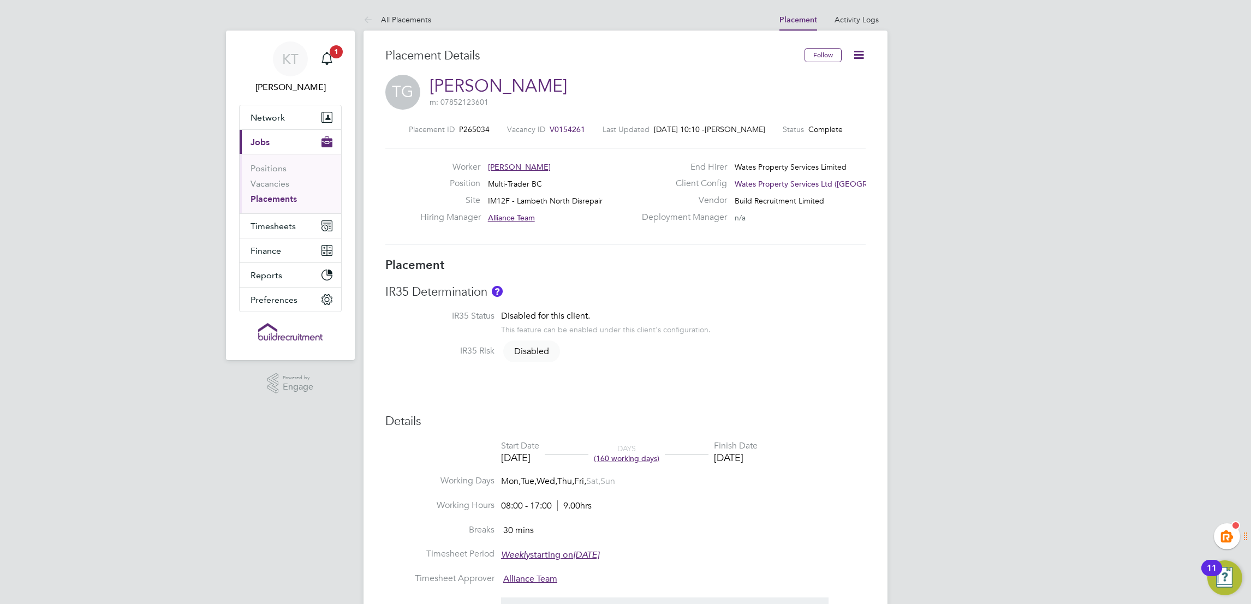
click at [262, 200] on link "Placements" at bounding box center [274, 199] width 46 height 10
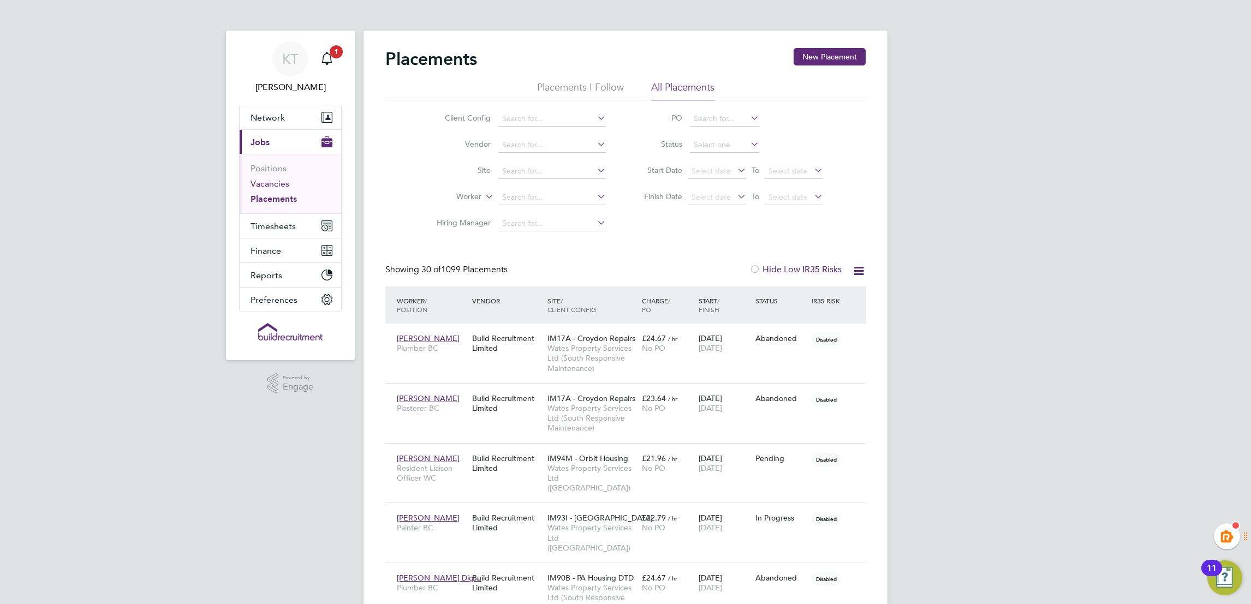
click at [277, 187] on link "Vacancies" at bounding box center [270, 184] width 39 height 10
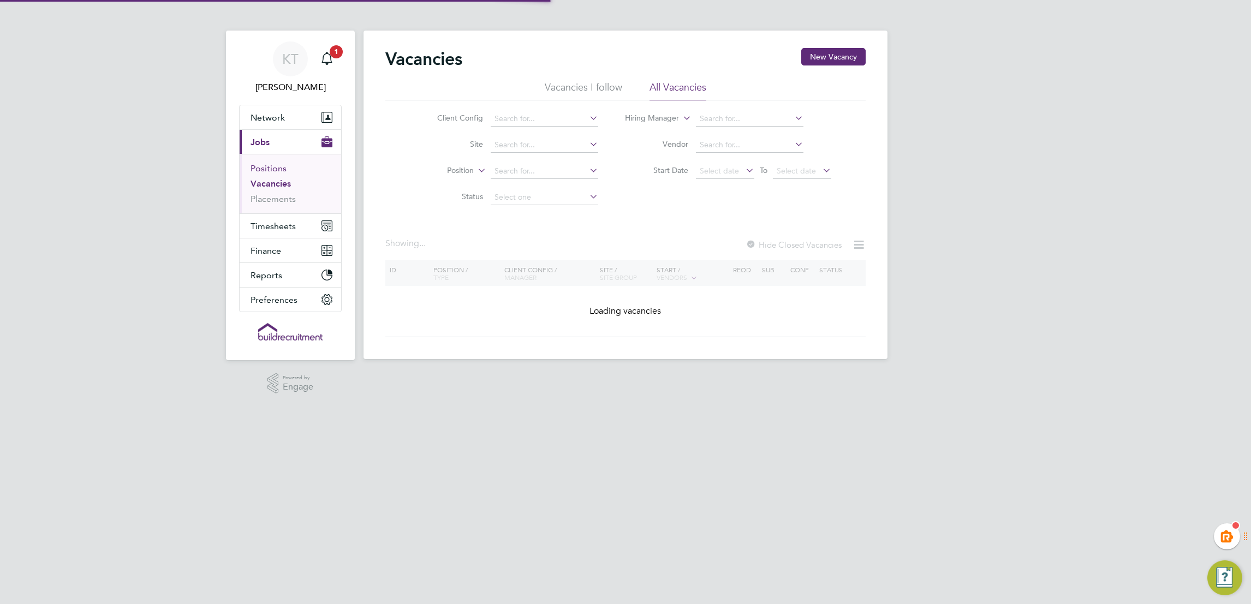
click at [281, 170] on link "Positions" at bounding box center [269, 168] width 36 height 10
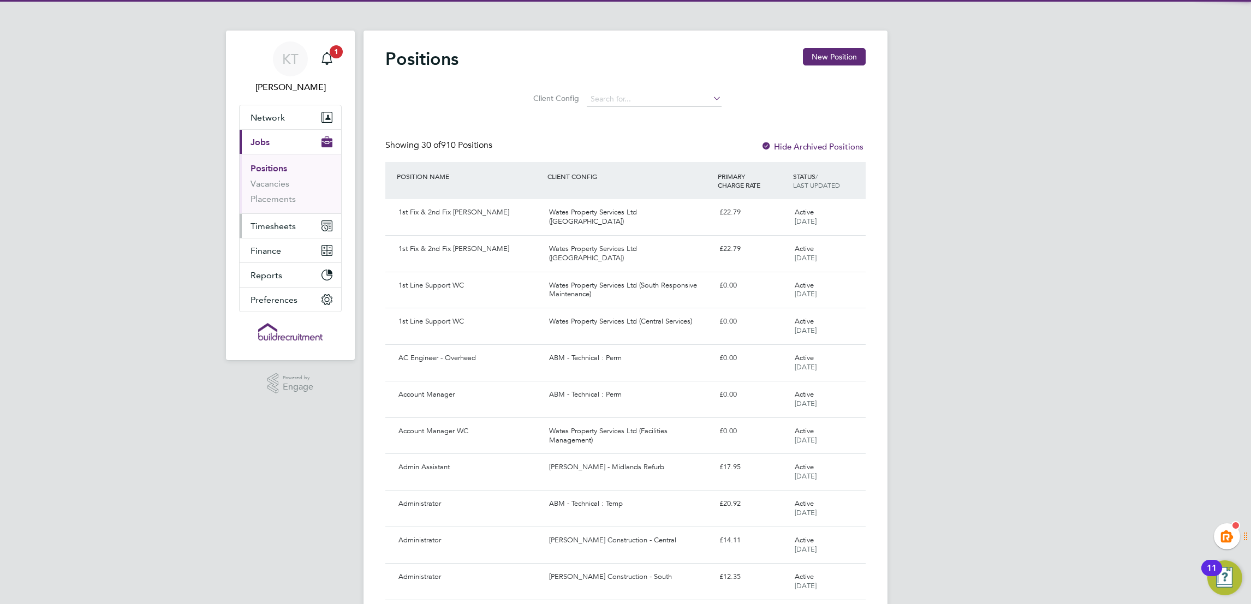
click at [276, 224] on span "Timesheets" at bounding box center [273, 226] width 45 height 10
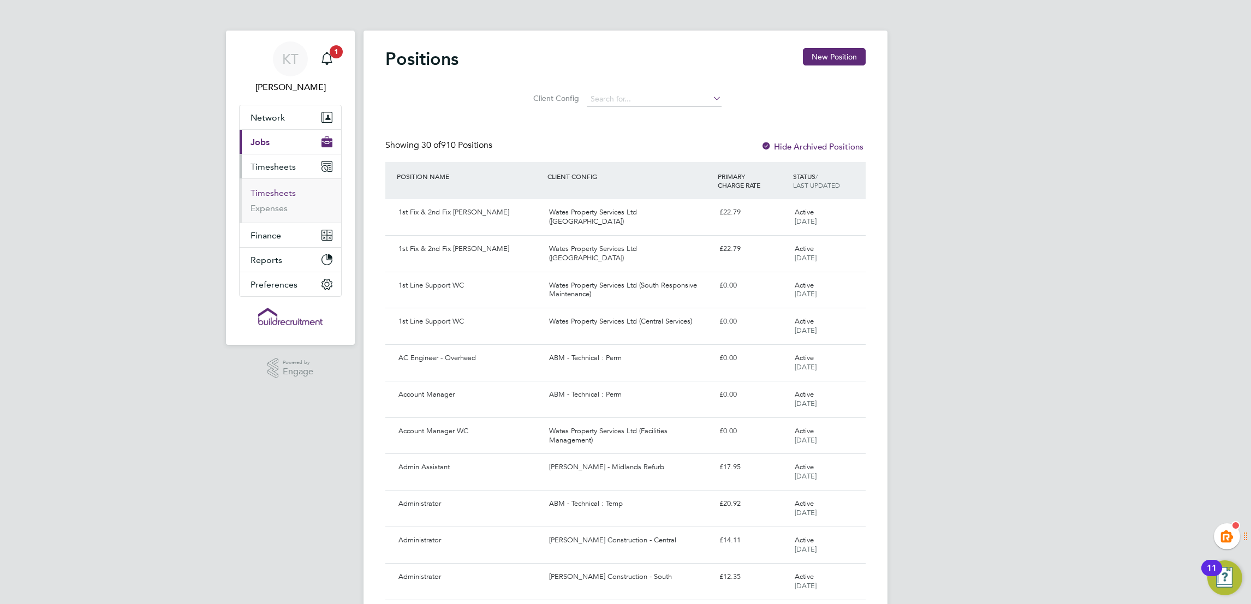
click at [277, 197] on link "Timesheets" at bounding box center [273, 193] width 45 height 10
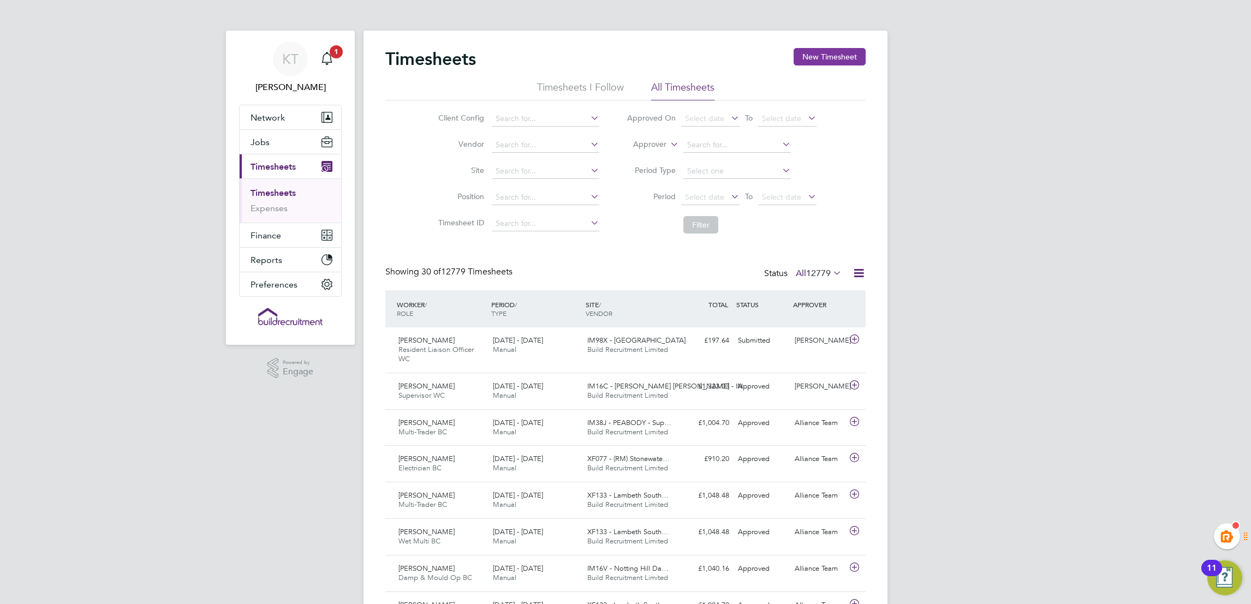
click at [817, 50] on button "New Timesheet" at bounding box center [830, 56] width 72 height 17
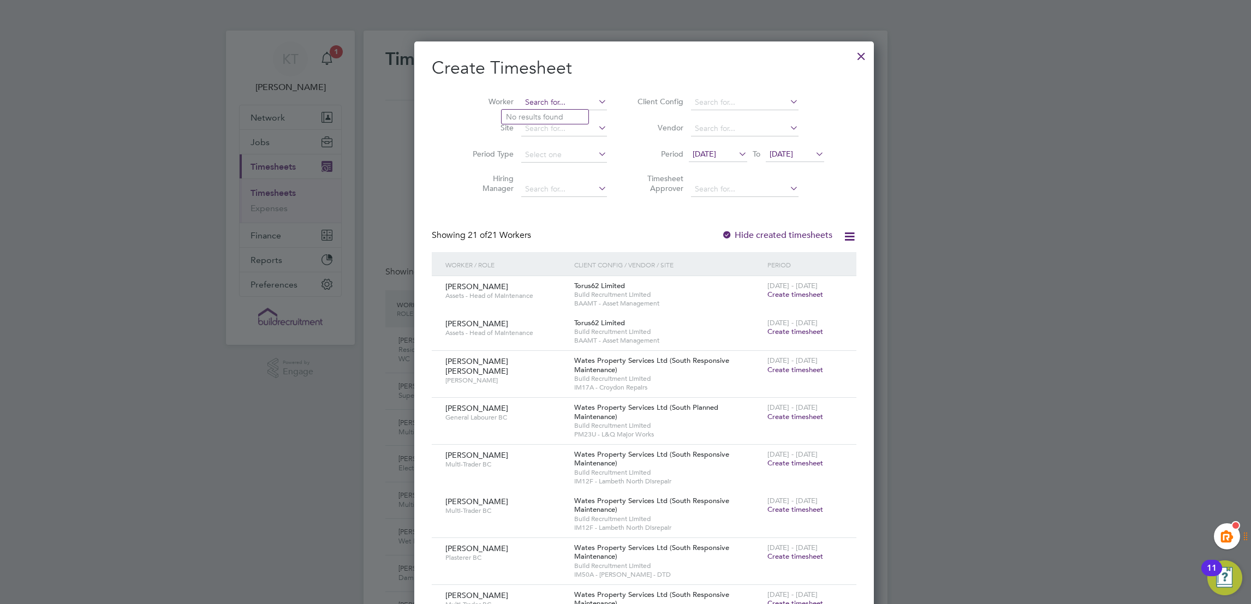
click at [521, 99] on input at bounding box center [564, 102] width 86 height 15
drag, startPoint x: 550, startPoint y: 115, endPoint x: 666, endPoint y: 196, distance: 141.9
click at [551, 115] on li "Treyv on [PERSON_NAME]" at bounding box center [552, 117] width 100 height 15
type input "[PERSON_NAME]"
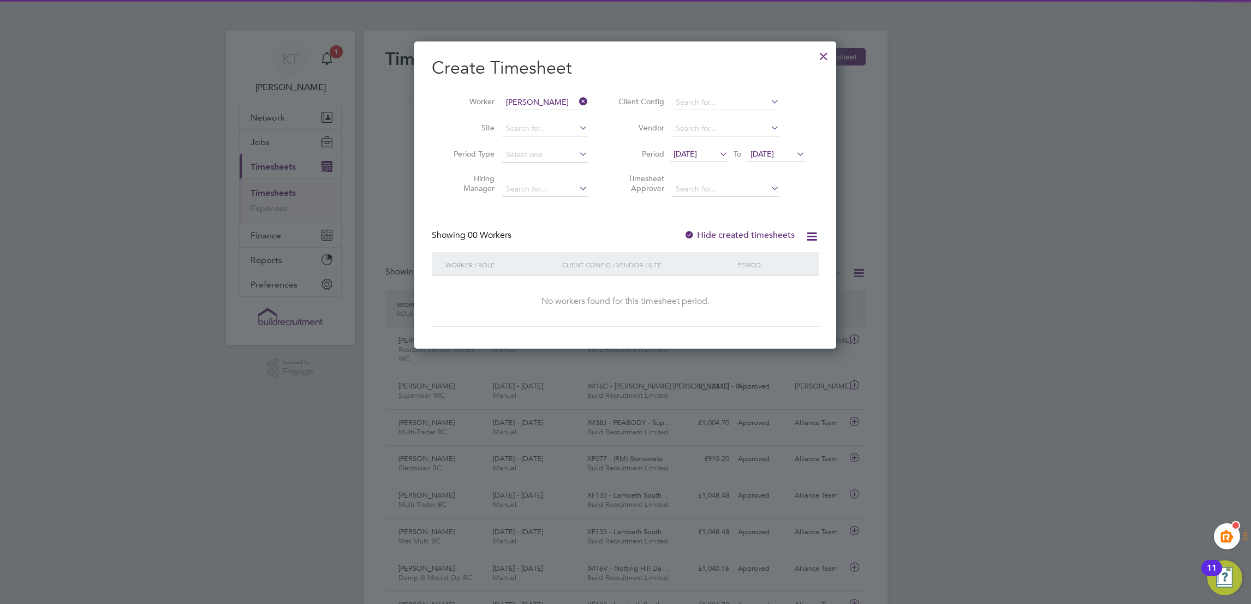
click at [720, 230] on label "Hide created timesheets" at bounding box center [739, 235] width 111 height 11
click at [720, 235] on label "Hide created timesheets" at bounding box center [739, 235] width 111 height 11
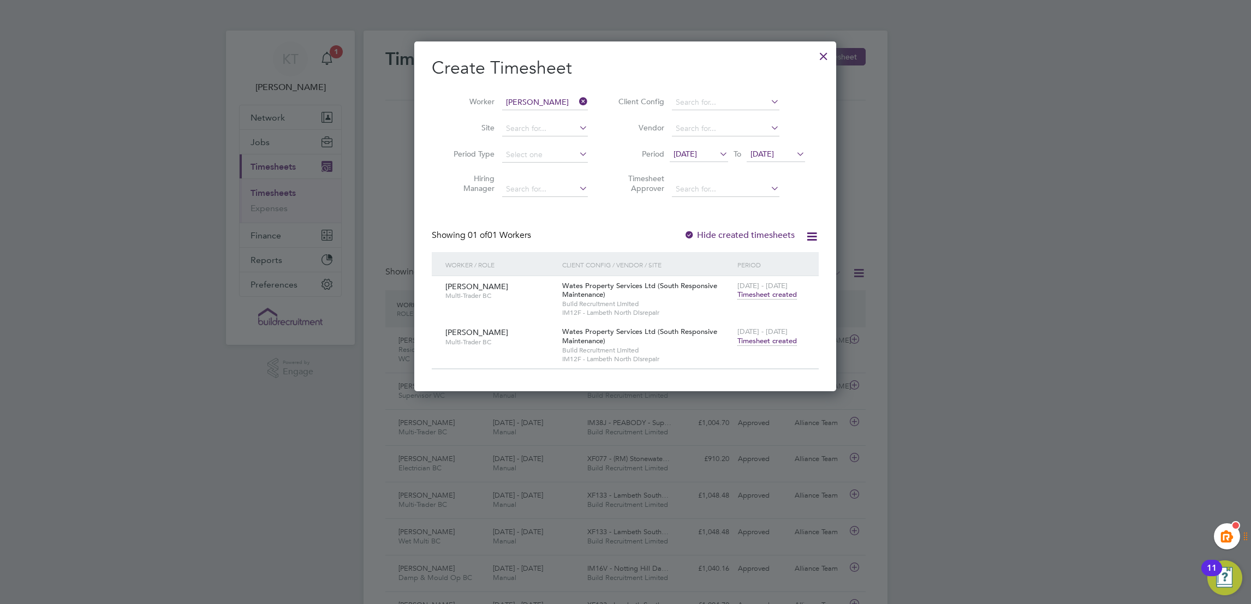
click at [764, 341] on span "Timesheet created" at bounding box center [768, 341] width 60 height 10
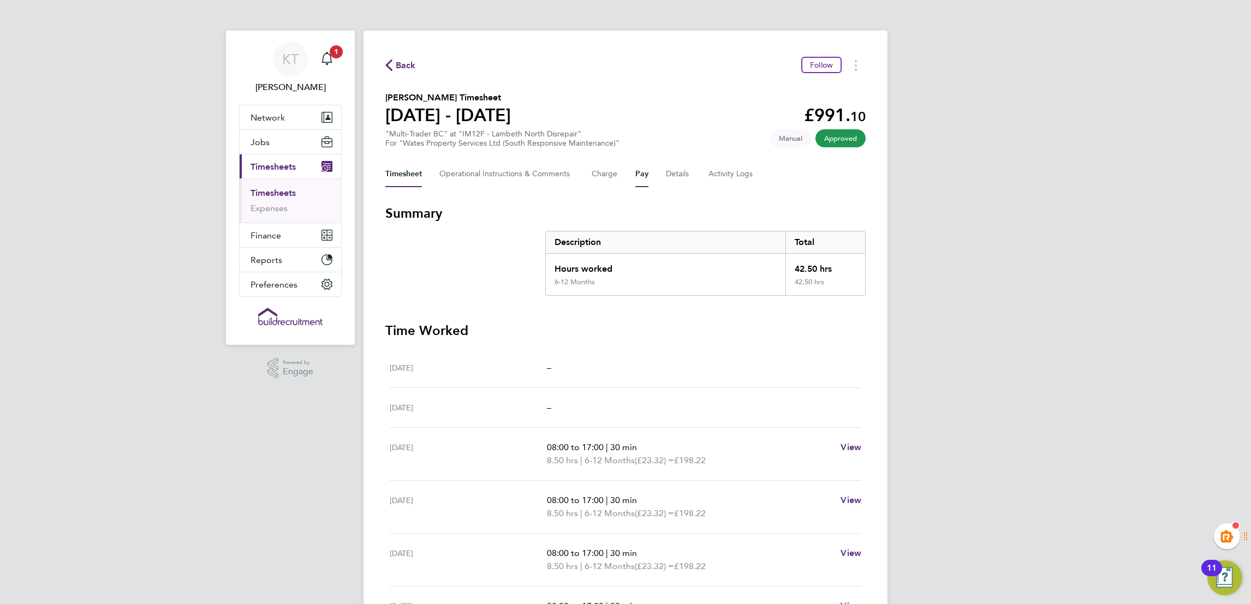
click at [644, 179] on button "Pay" at bounding box center [642, 174] width 13 height 26
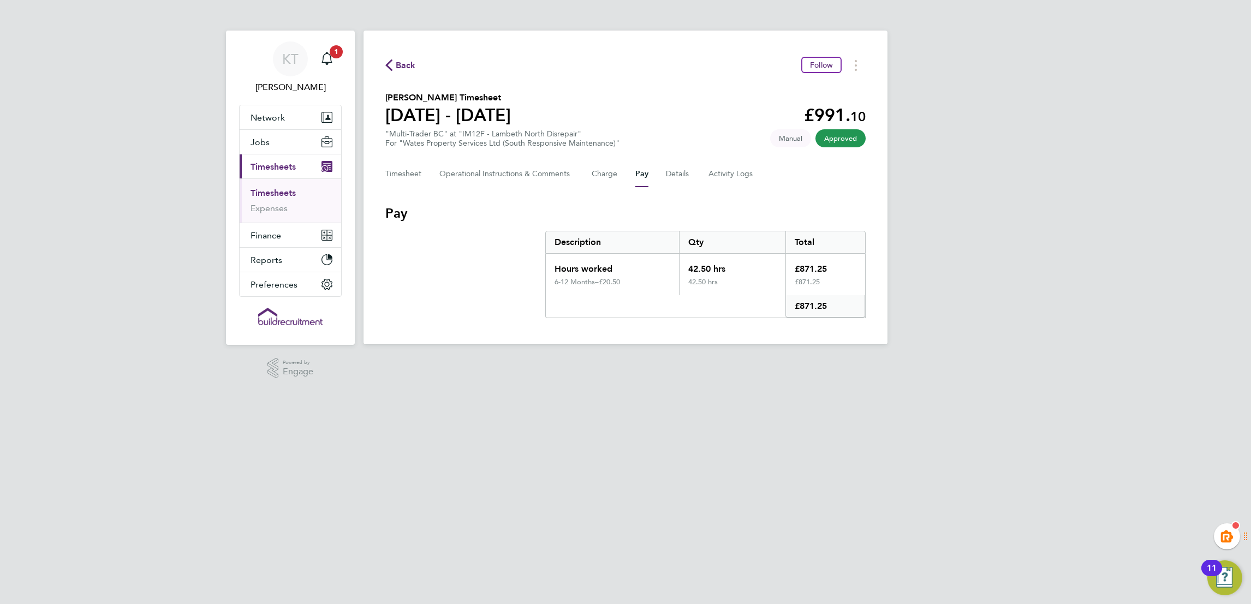
click at [441, 362] on html "KT [PERSON_NAME] Notifications 1 Applications: Network Team Members Businesses …" at bounding box center [625, 181] width 1251 height 362
